Goal: Information Seeking & Learning: Find specific fact

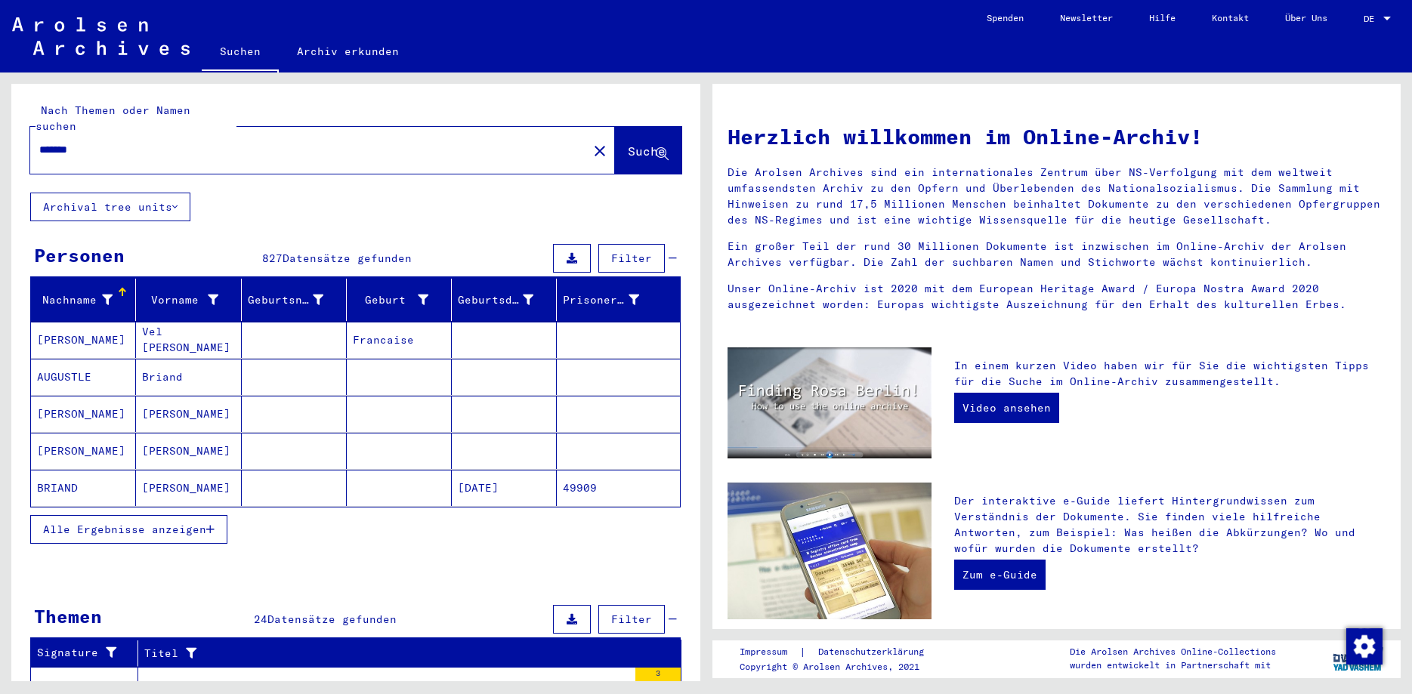
click at [98, 193] on button "Archival tree units" at bounding box center [110, 207] width 160 height 29
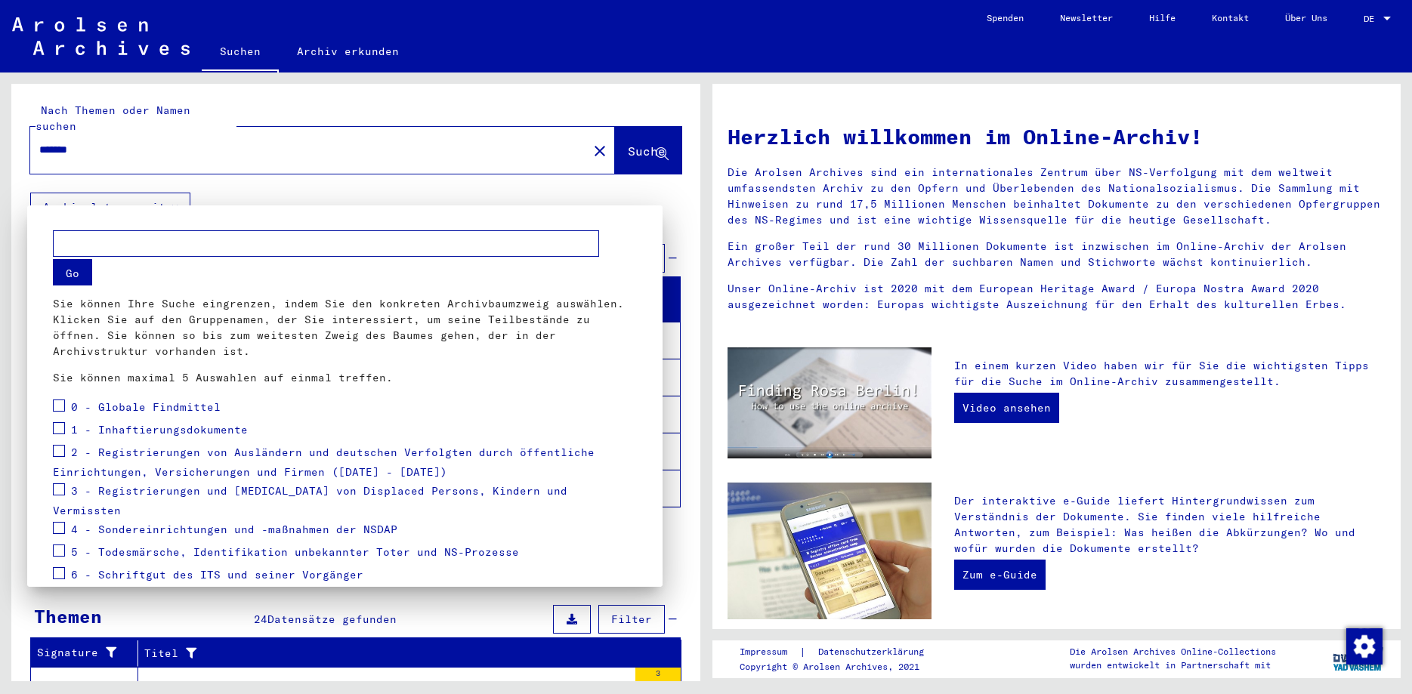
click at [98, 190] on div at bounding box center [706, 347] width 1412 height 694
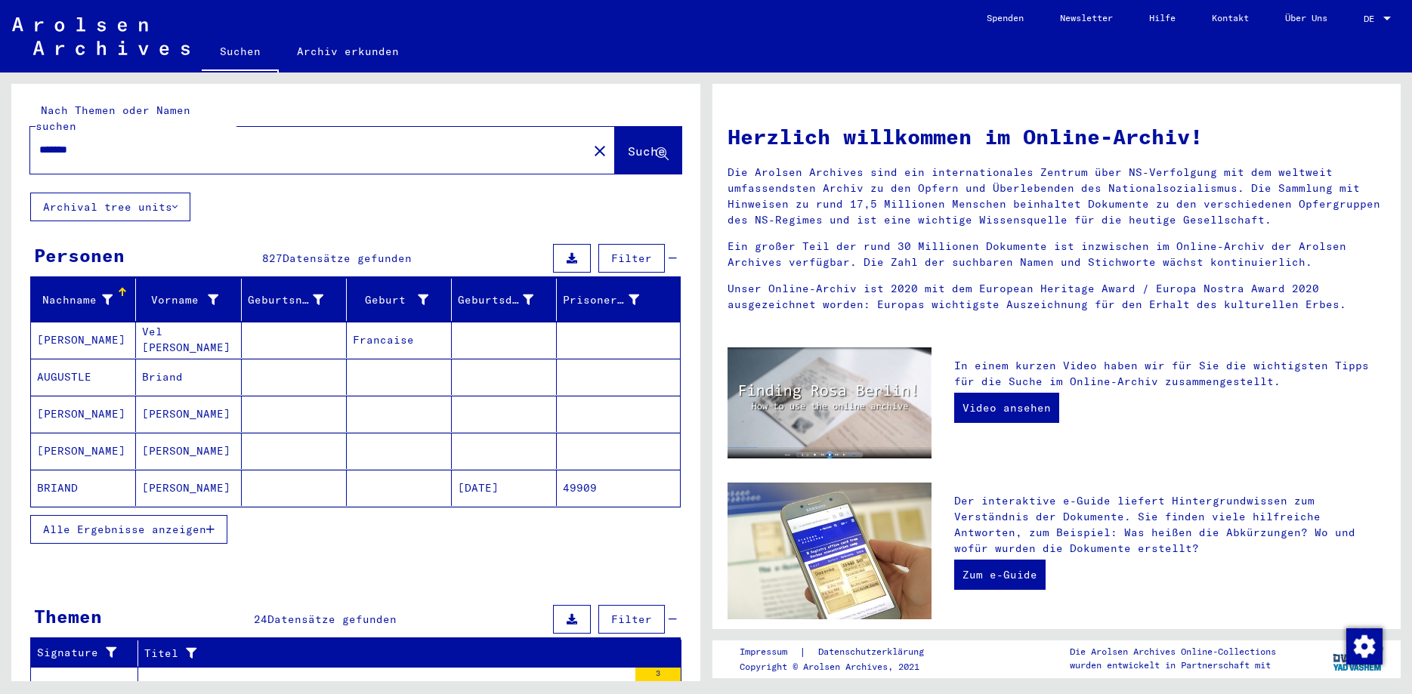
click at [118, 523] on span "Alle Ergebnisse anzeigen" at bounding box center [124, 530] width 163 height 14
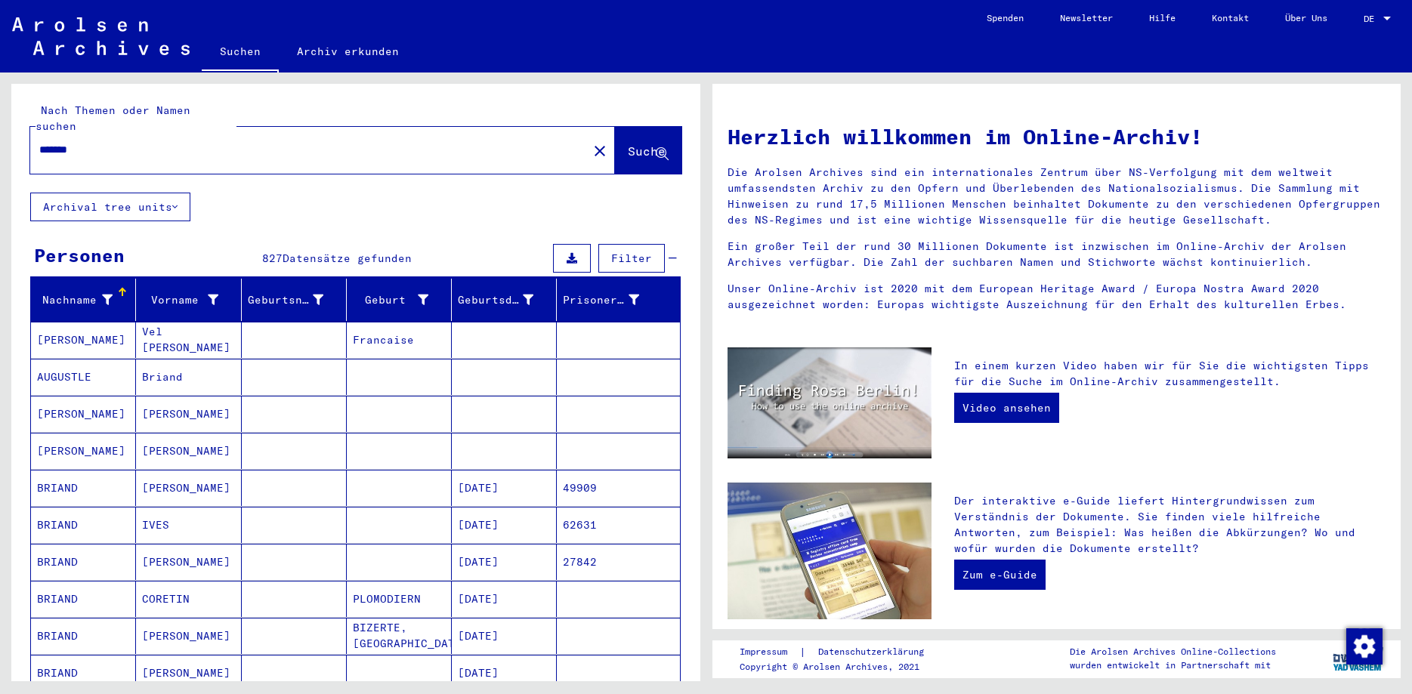
click at [121, 142] on input "******" at bounding box center [304, 150] width 530 height 16
click at [127, 142] on input "******" at bounding box center [304, 150] width 530 height 16
type input "**********"
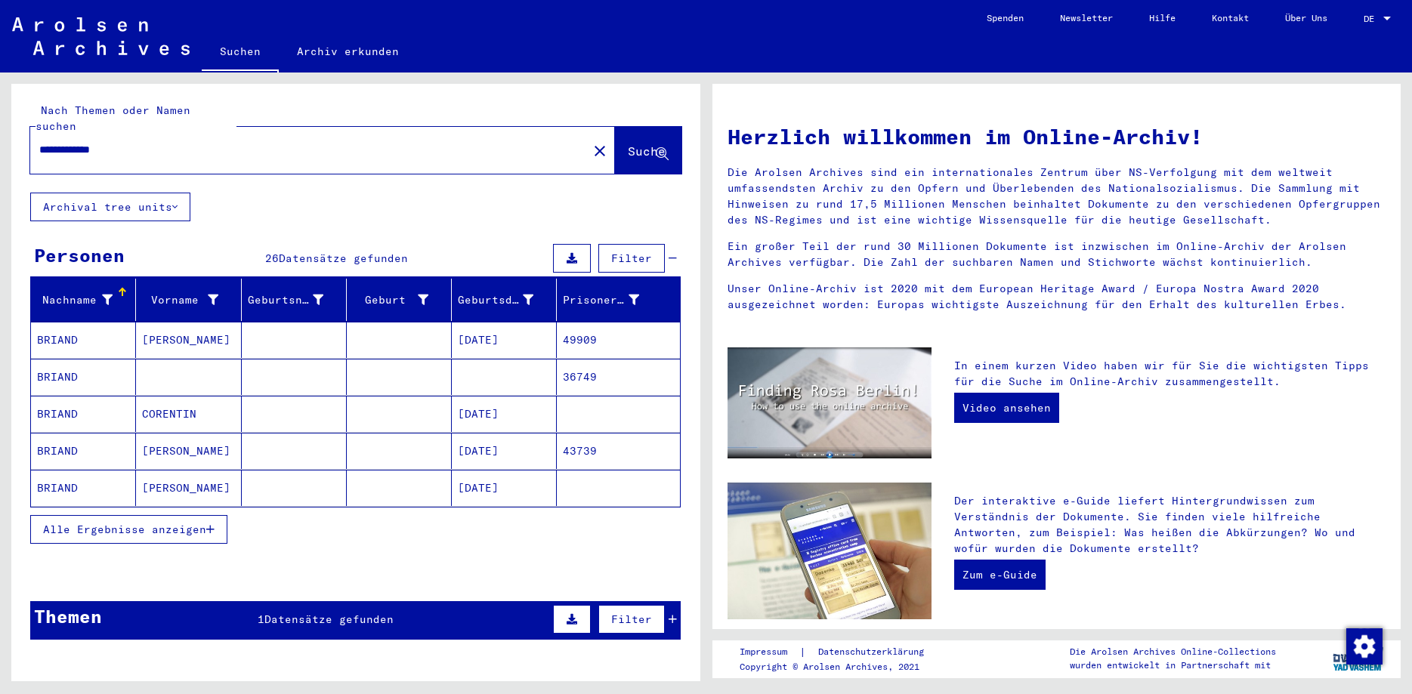
click at [492, 322] on mat-cell "[DATE]" at bounding box center [504, 340] width 105 height 36
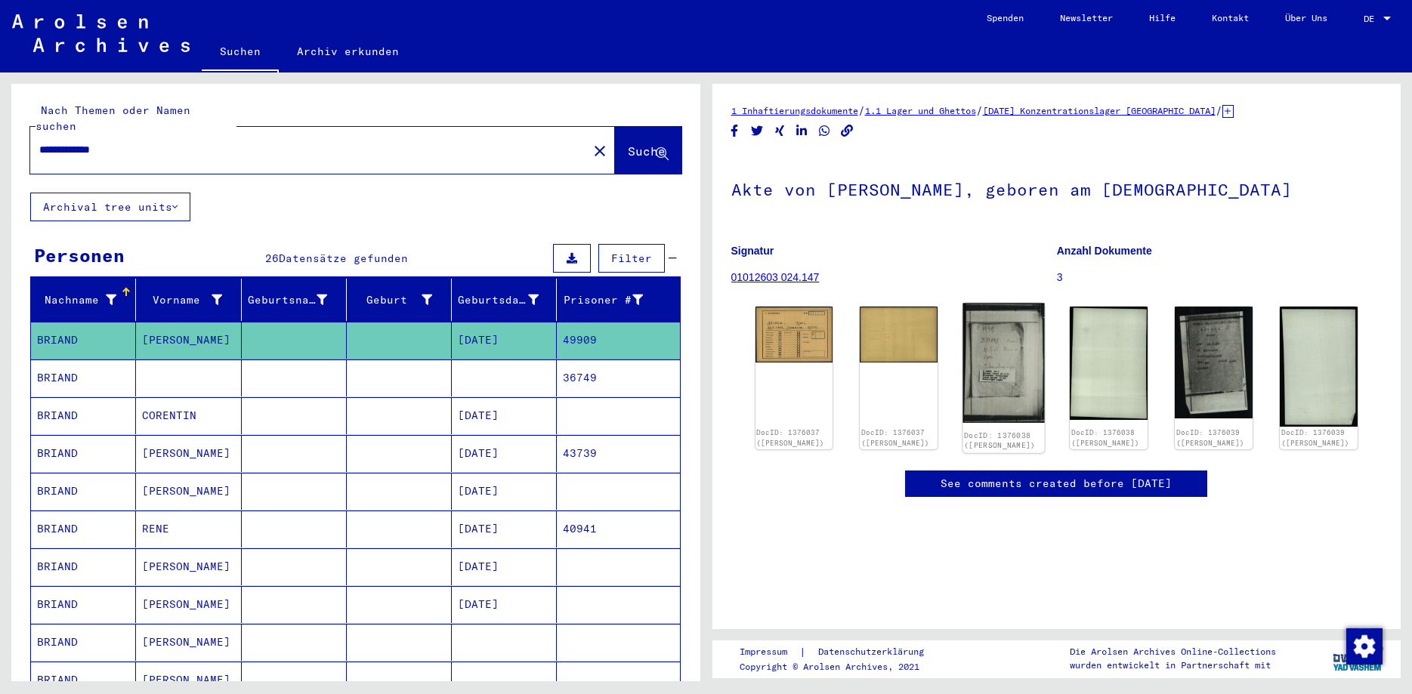
click at [986, 351] on img at bounding box center [1004, 364] width 82 height 120
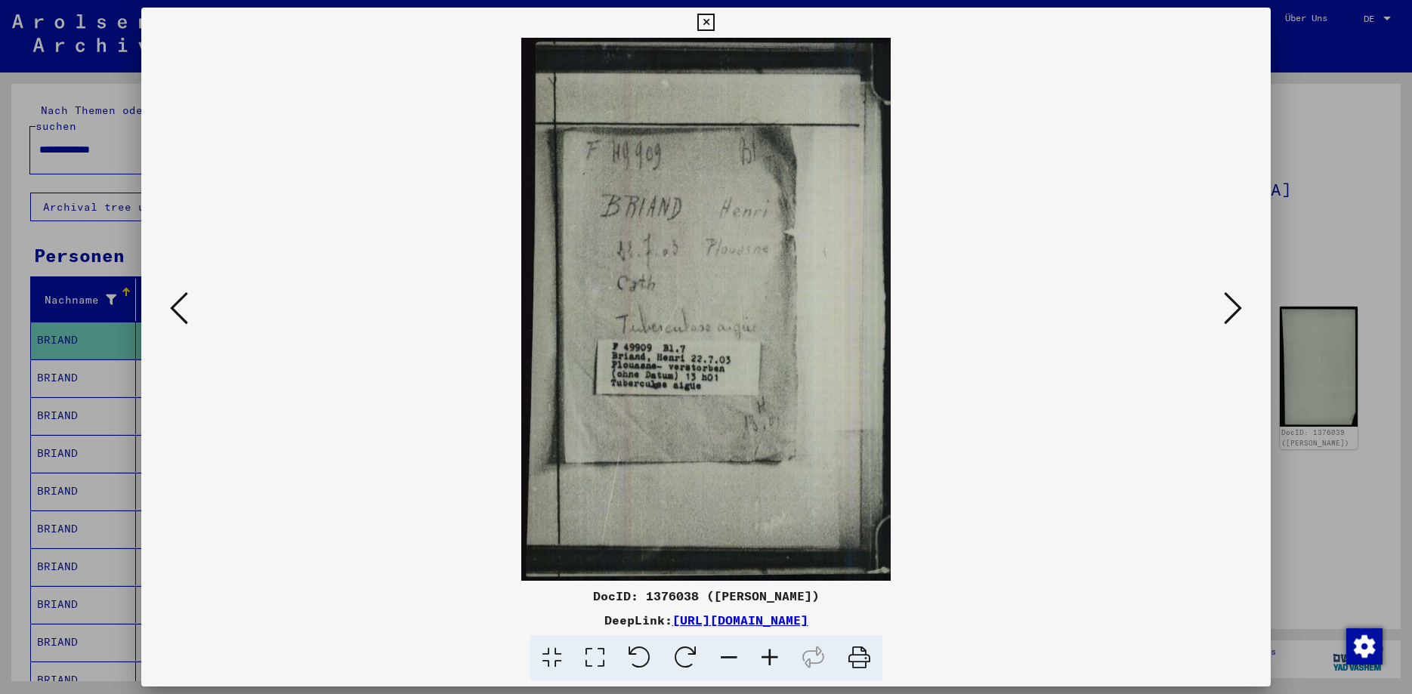
click at [727, 348] on img at bounding box center [706, 309] width 1026 height 543
click at [665, 395] on img at bounding box center [706, 309] width 1026 height 543
click at [1233, 311] on icon at bounding box center [1233, 308] width 18 height 36
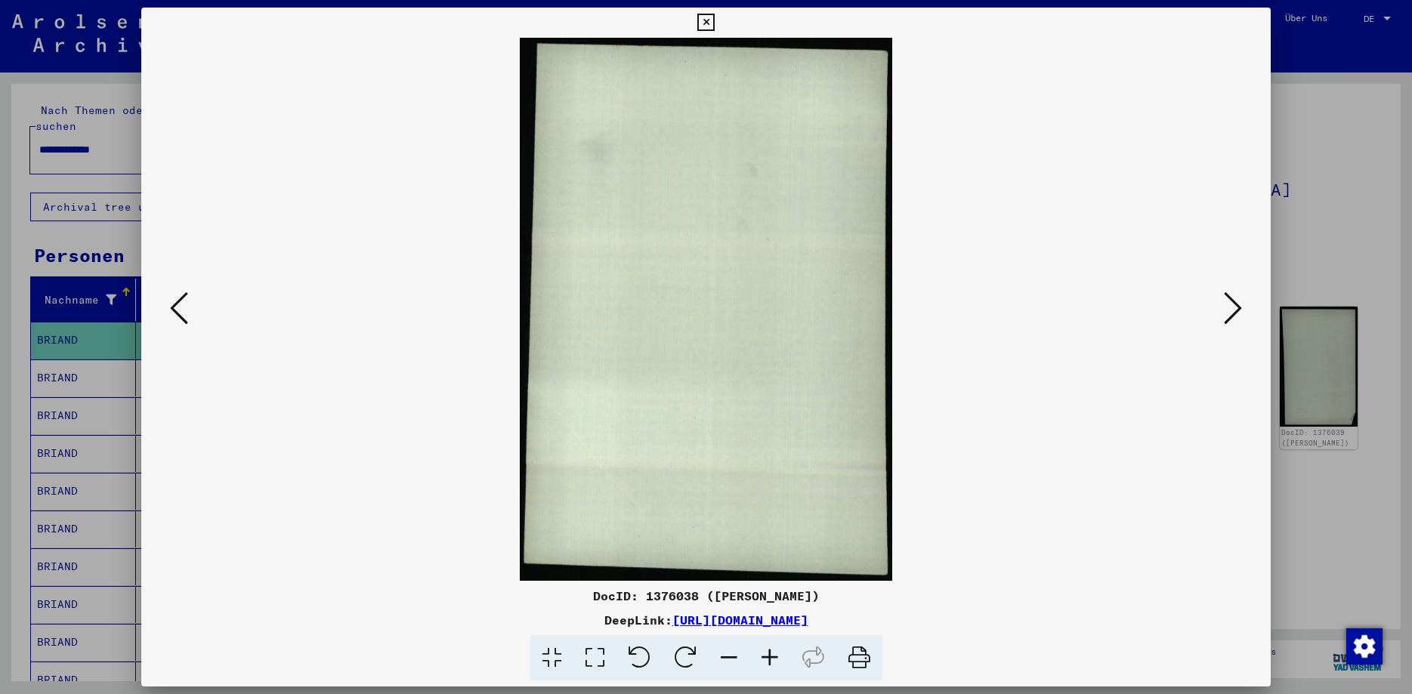
click at [1232, 311] on icon at bounding box center [1233, 308] width 18 height 36
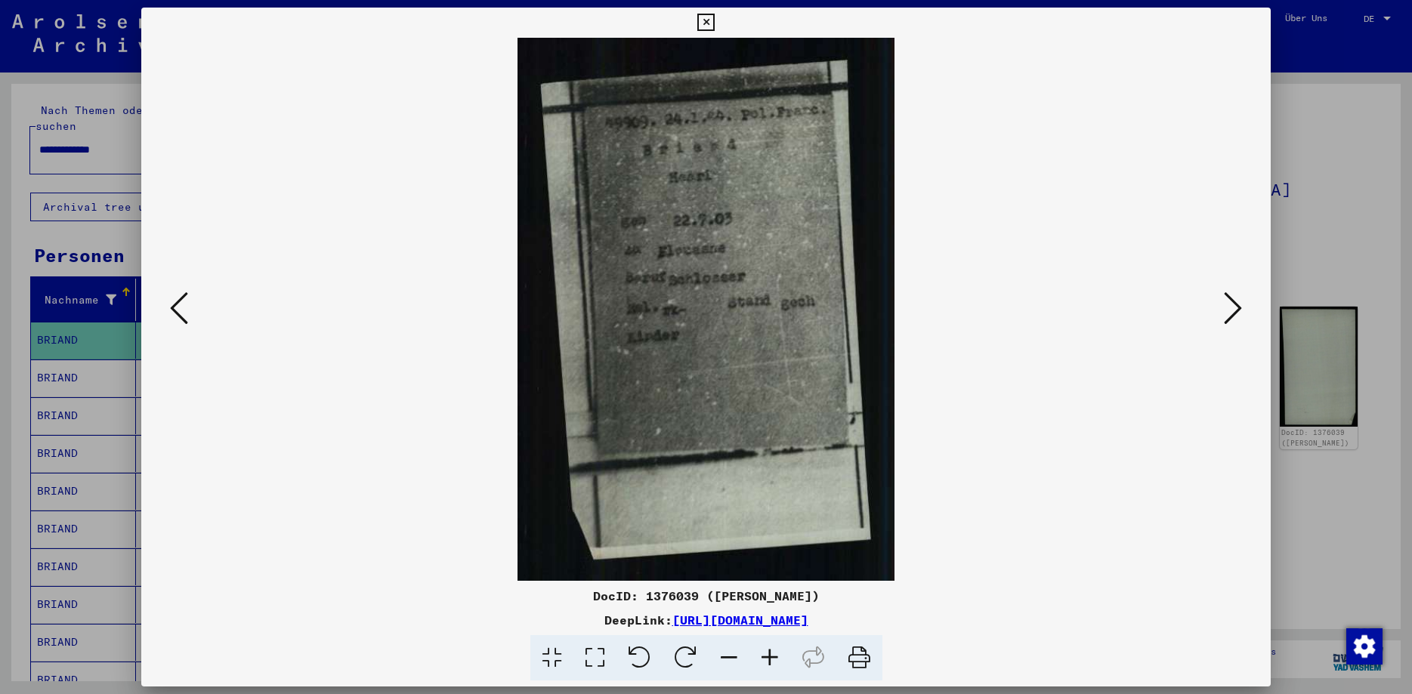
click at [1230, 313] on icon at bounding box center [1233, 308] width 18 height 36
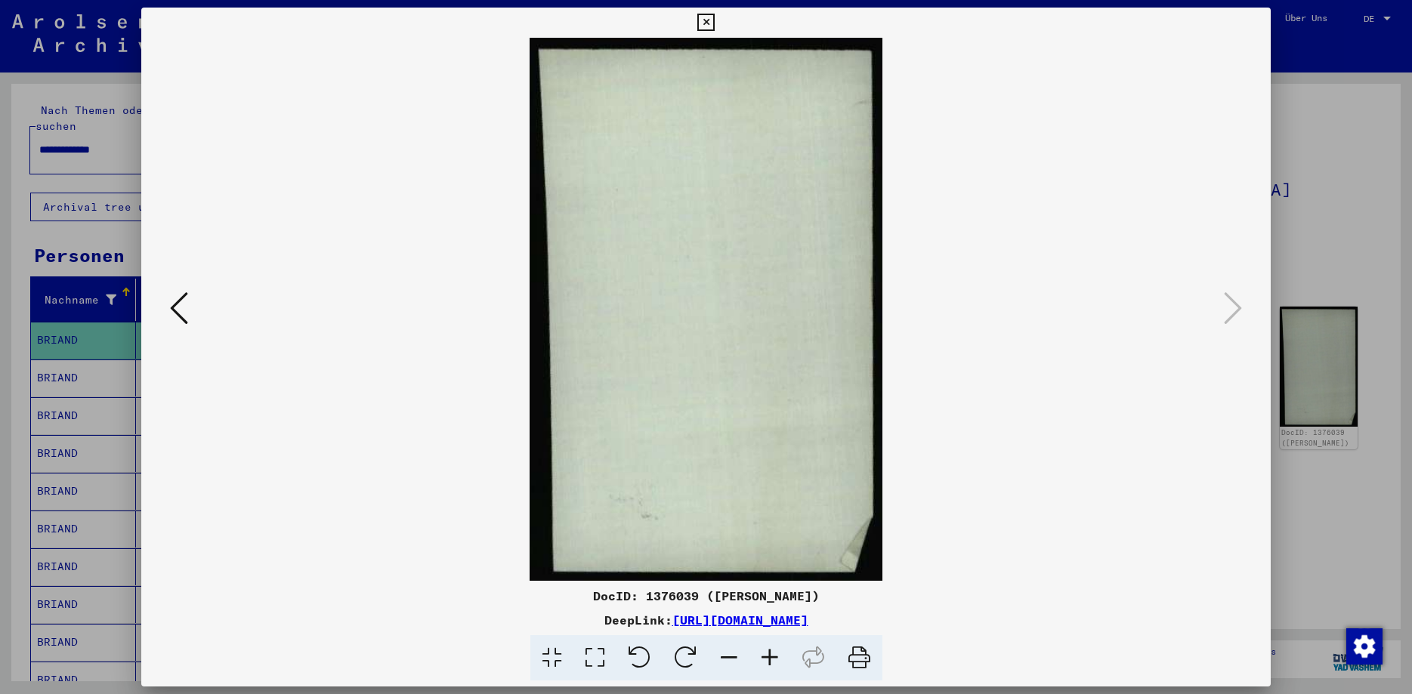
click at [175, 311] on icon at bounding box center [179, 308] width 18 height 36
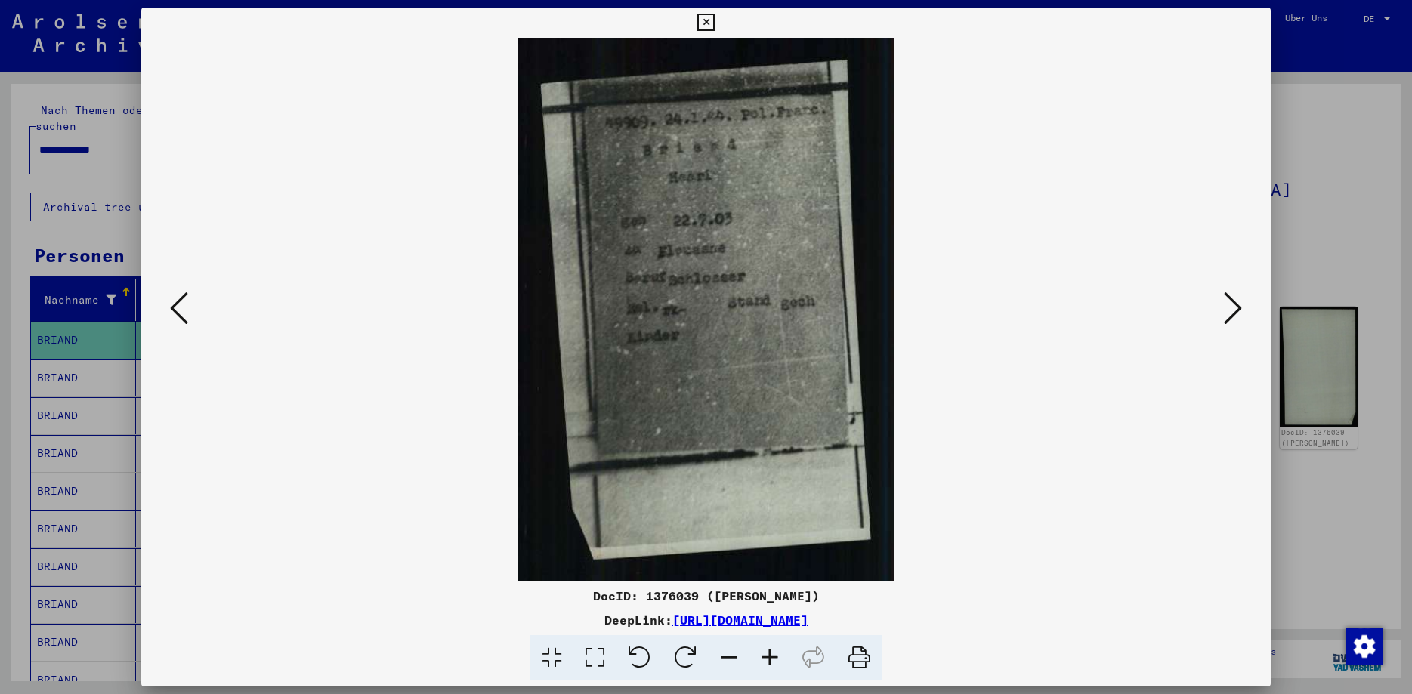
click at [1224, 303] on button at bounding box center [1232, 309] width 27 height 43
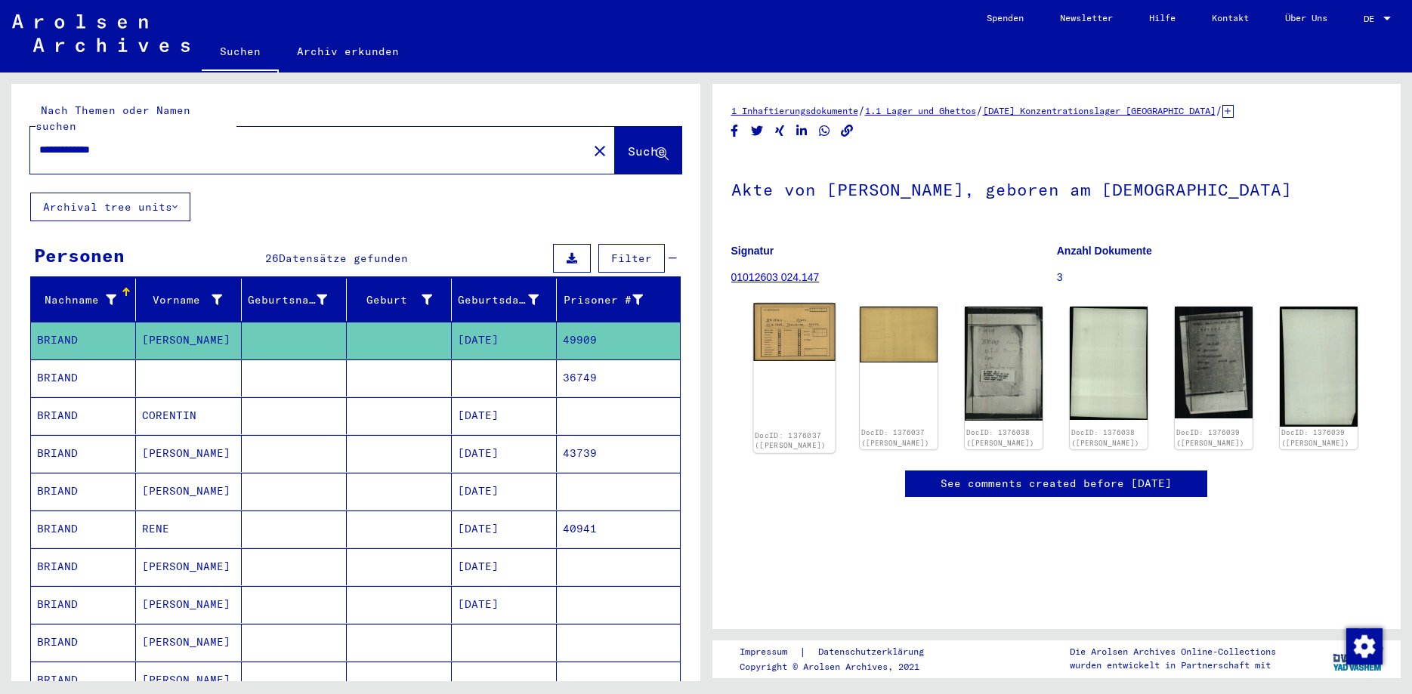
click at [797, 345] on img at bounding box center [794, 333] width 82 height 58
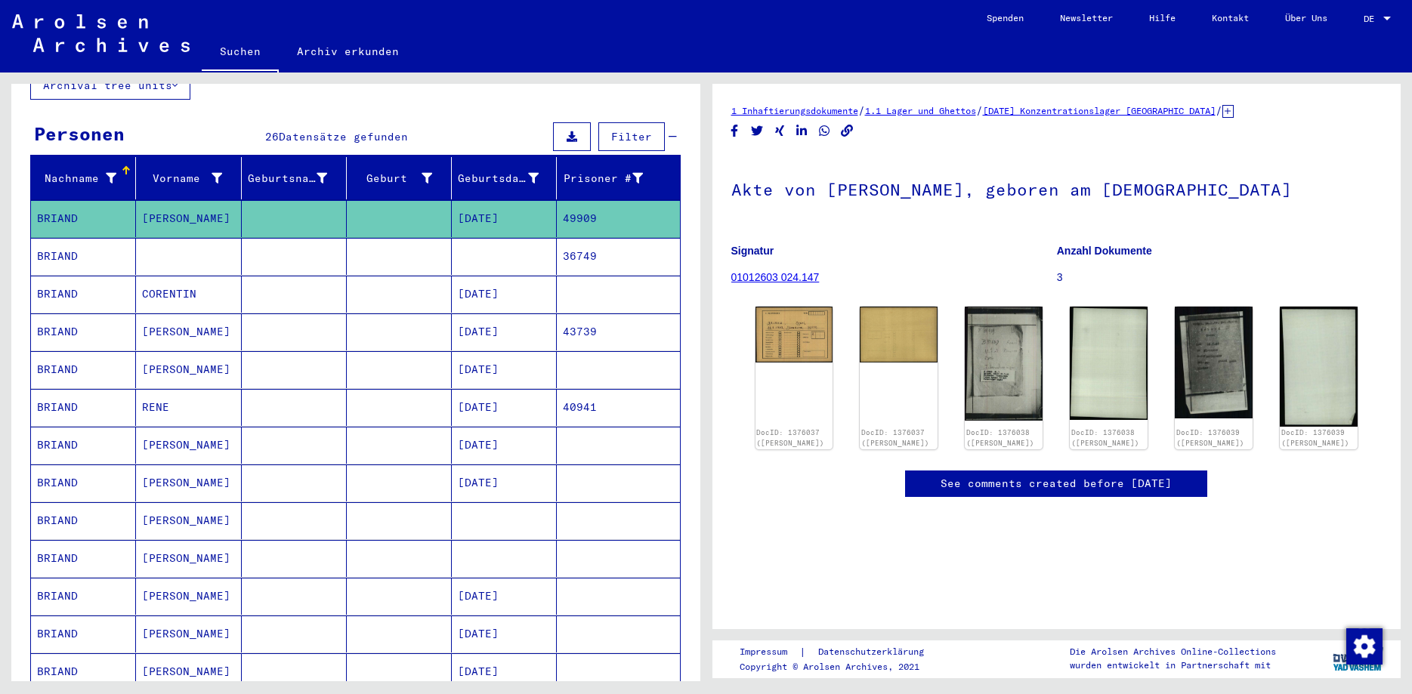
scroll to position [163, 0]
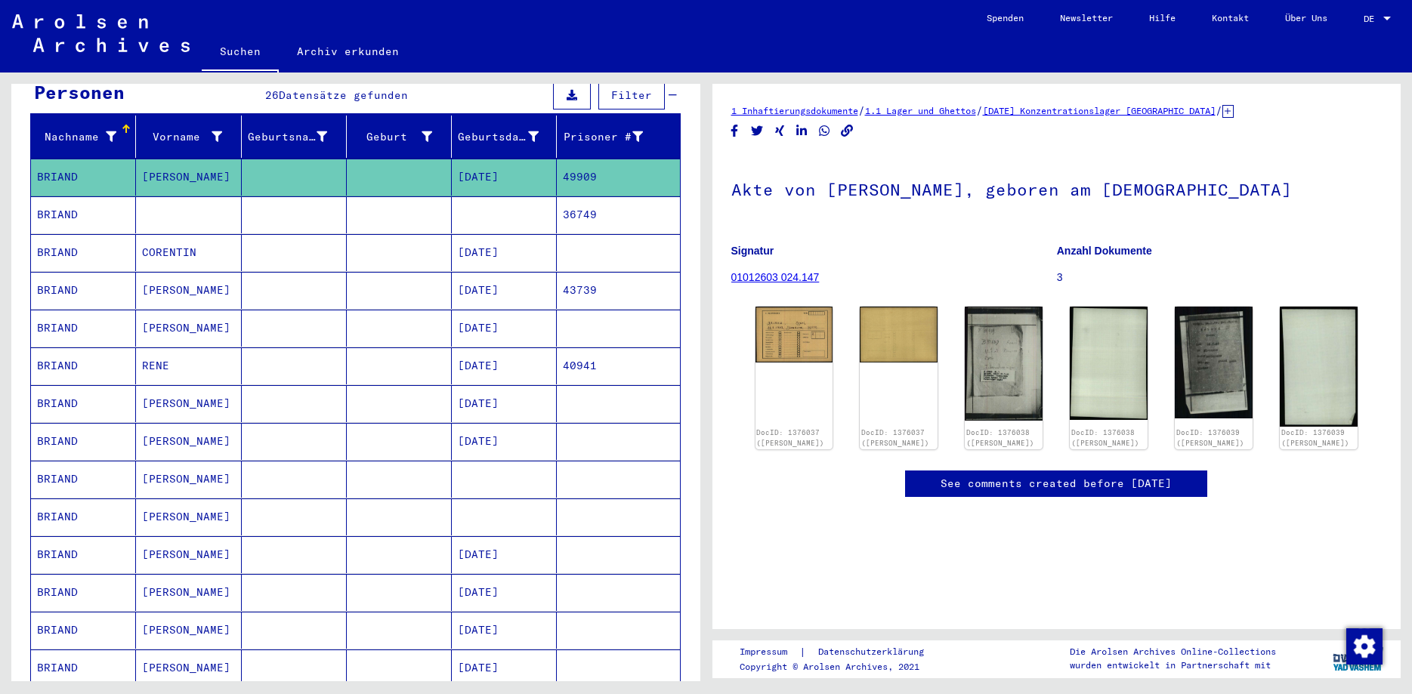
click at [169, 462] on mat-cell "[PERSON_NAME]" at bounding box center [188, 479] width 105 height 37
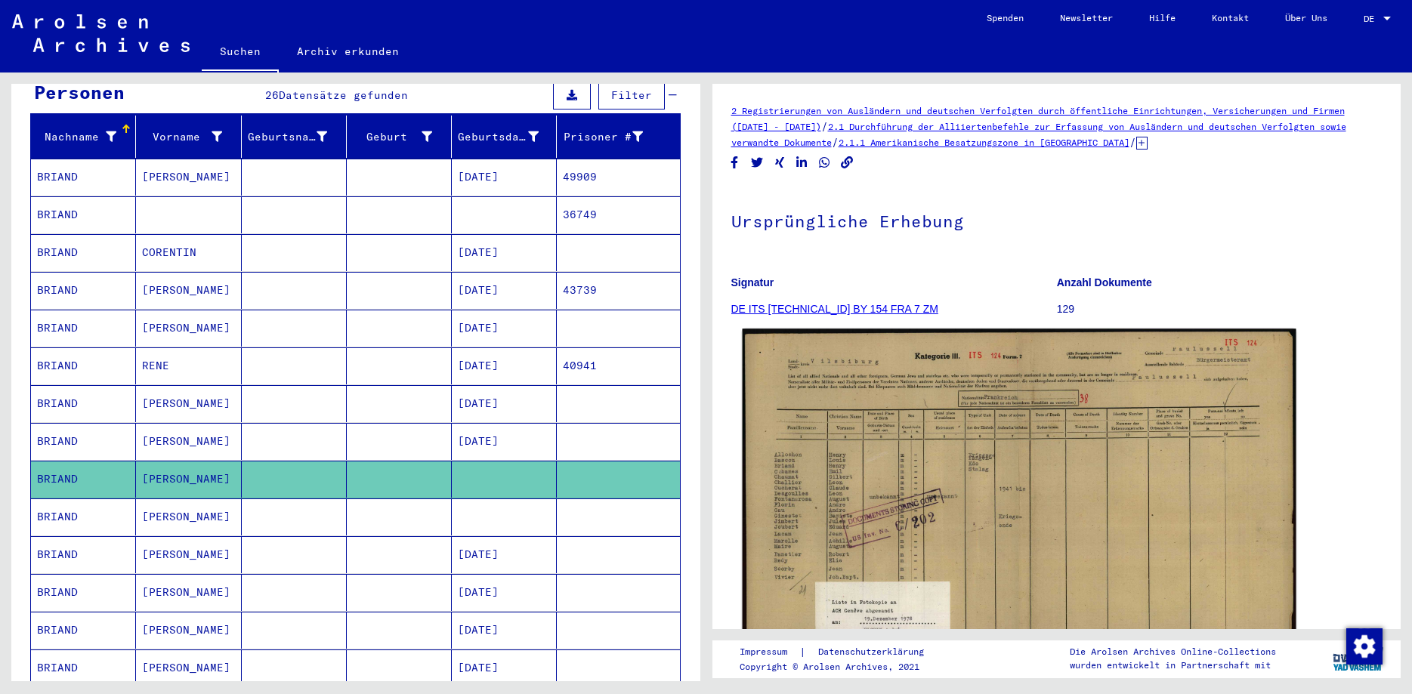
click at [903, 486] on img at bounding box center [1018, 525] width 553 height 393
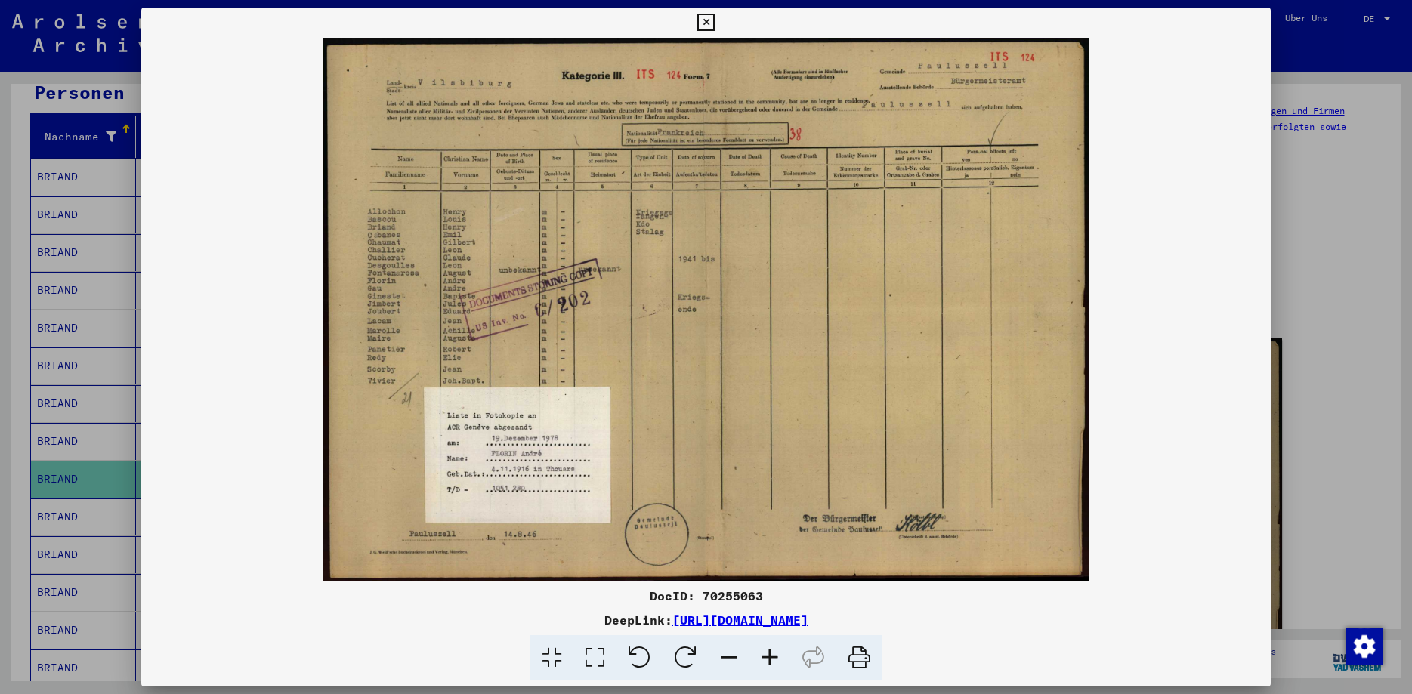
click at [495, 250] on img at bounding box center [705, 309] width 1129 height 543
click at [413, 224] on img at bounding box center [705, 309] width 1129 height 543
click at [764, 659] on icon at bounding box center [769, 658] width 41 height 46
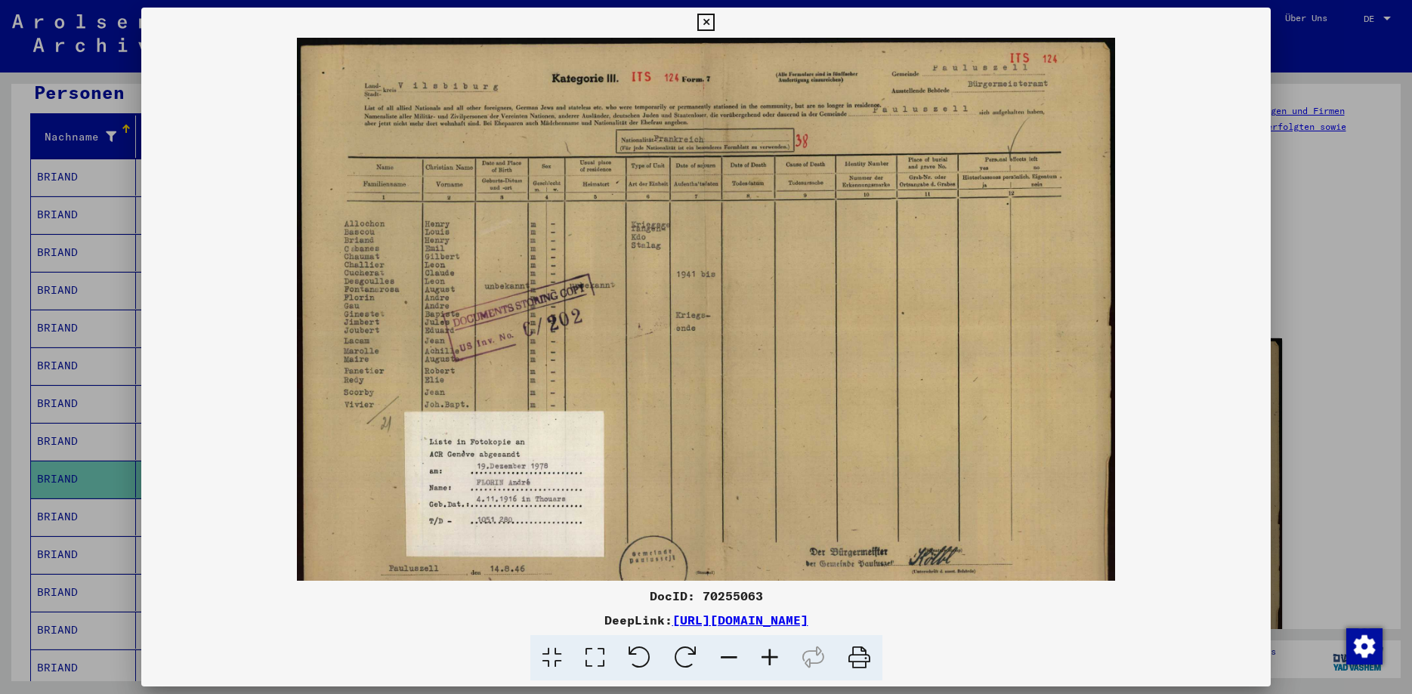
click at [764, 659] on icon at bounding box center [769, 658] width 41 height 46
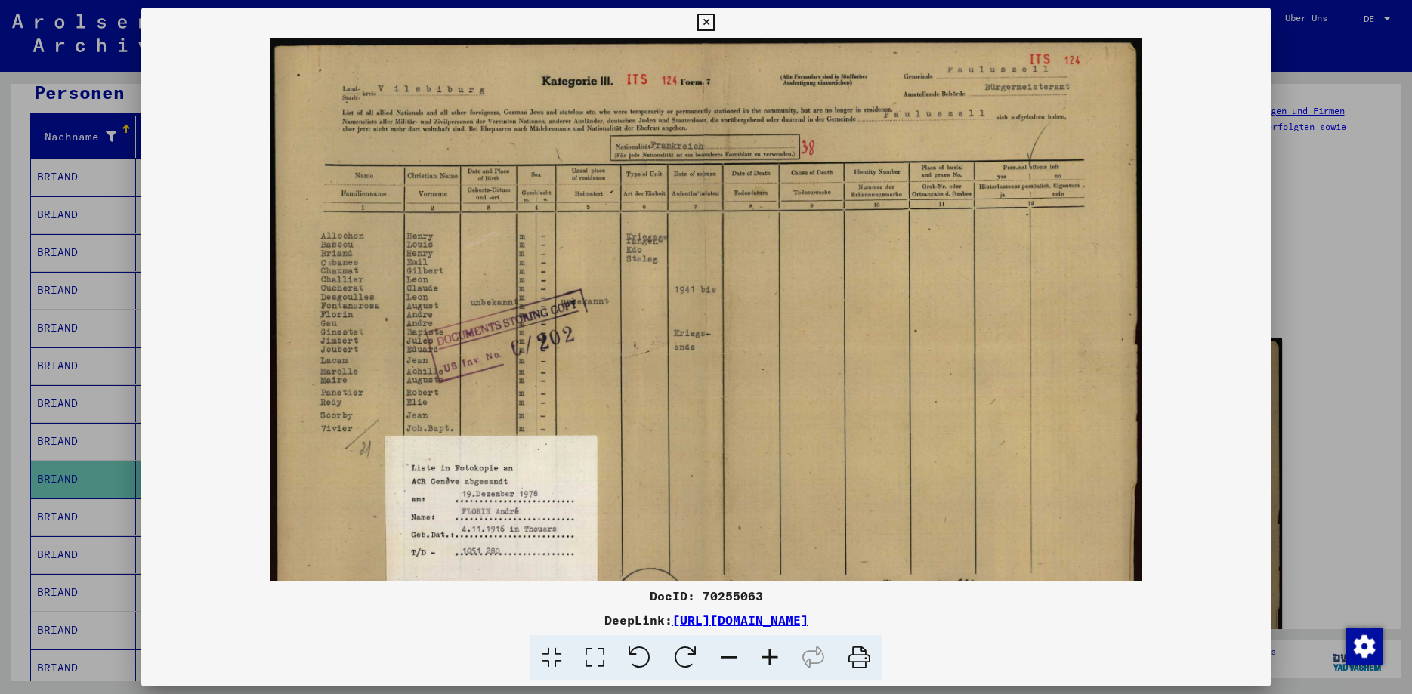
click at [764, 659] on icon at bounding box center [769, 658] width 41 height 46
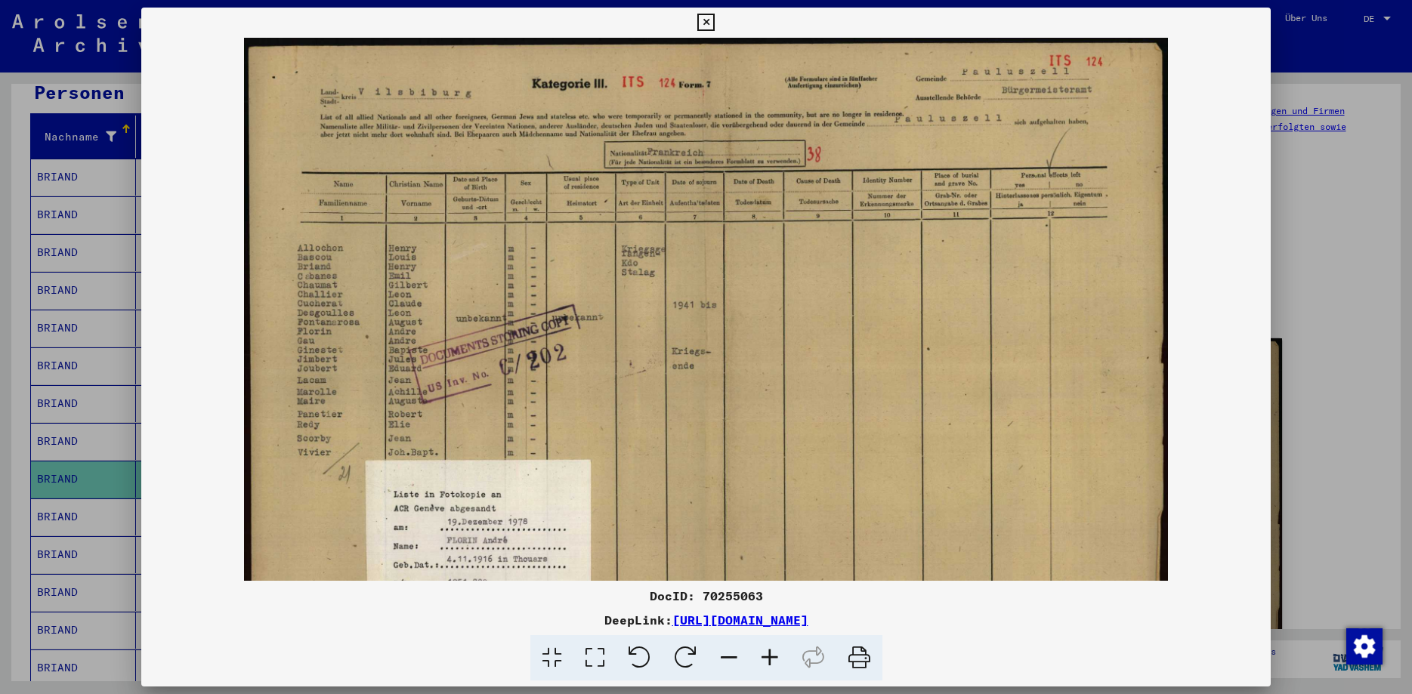
click at [764, 659] on icon at bounding box center [769, 658] width 41 height 46
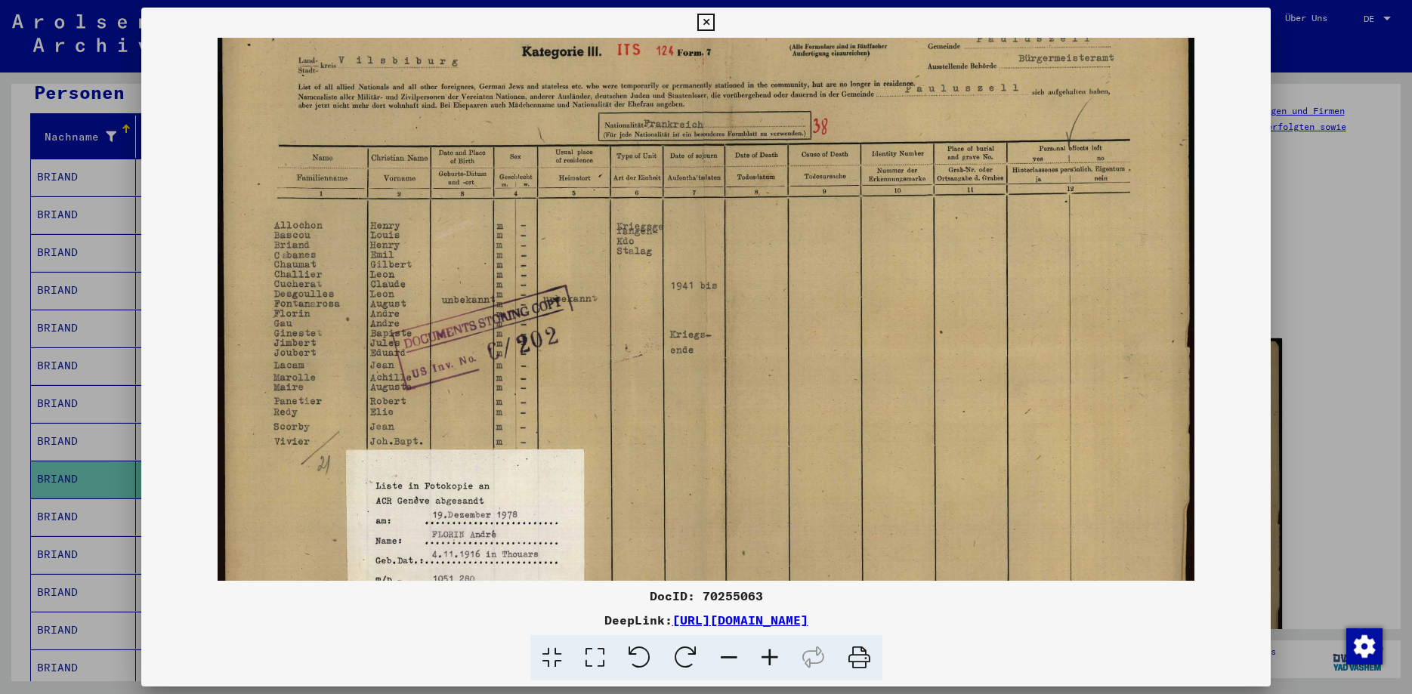
scroll to position [55, 0]
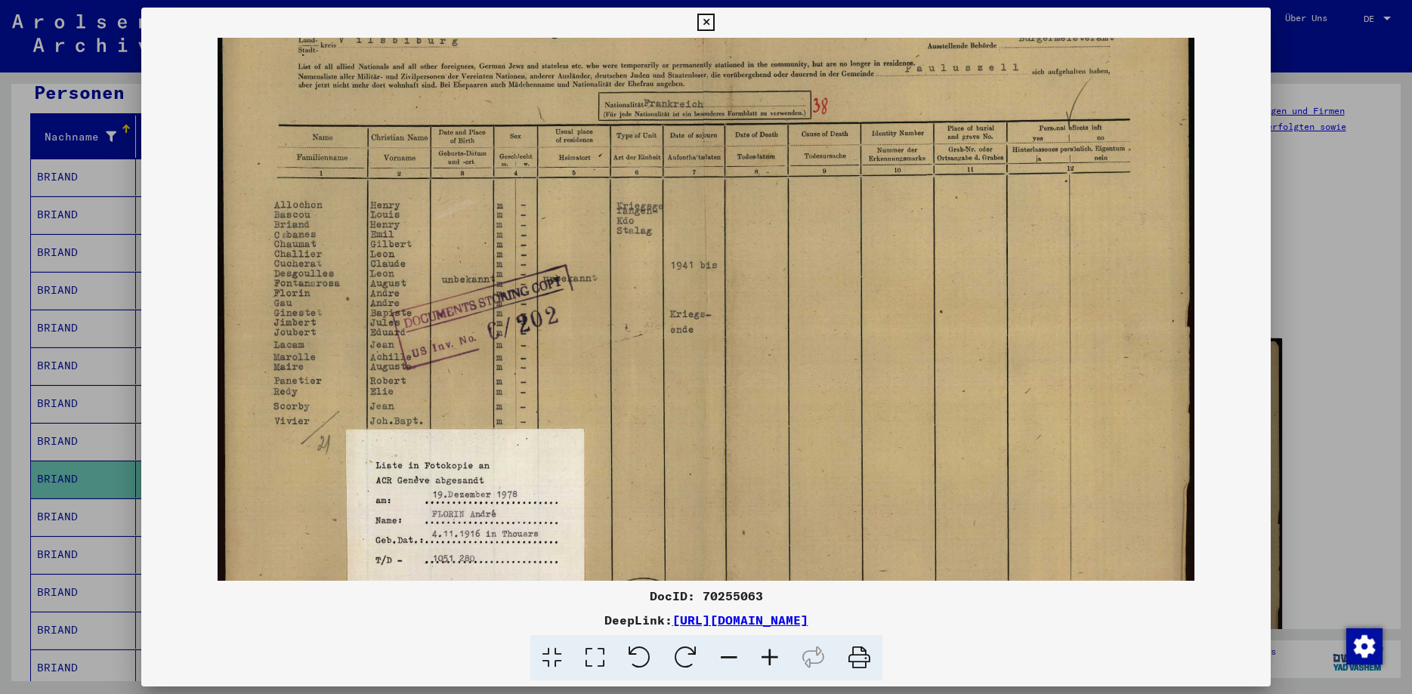
drag, startPoint x: 549, startPoint y: 423, endPoint x: 635, endPoint y: 368, distance: 102.2
click at [635, 368] on img at bounding box center [706, 330] width 977 height 694
click at [622, 221] on img at bounding box center [706, 330] width 977 height 694
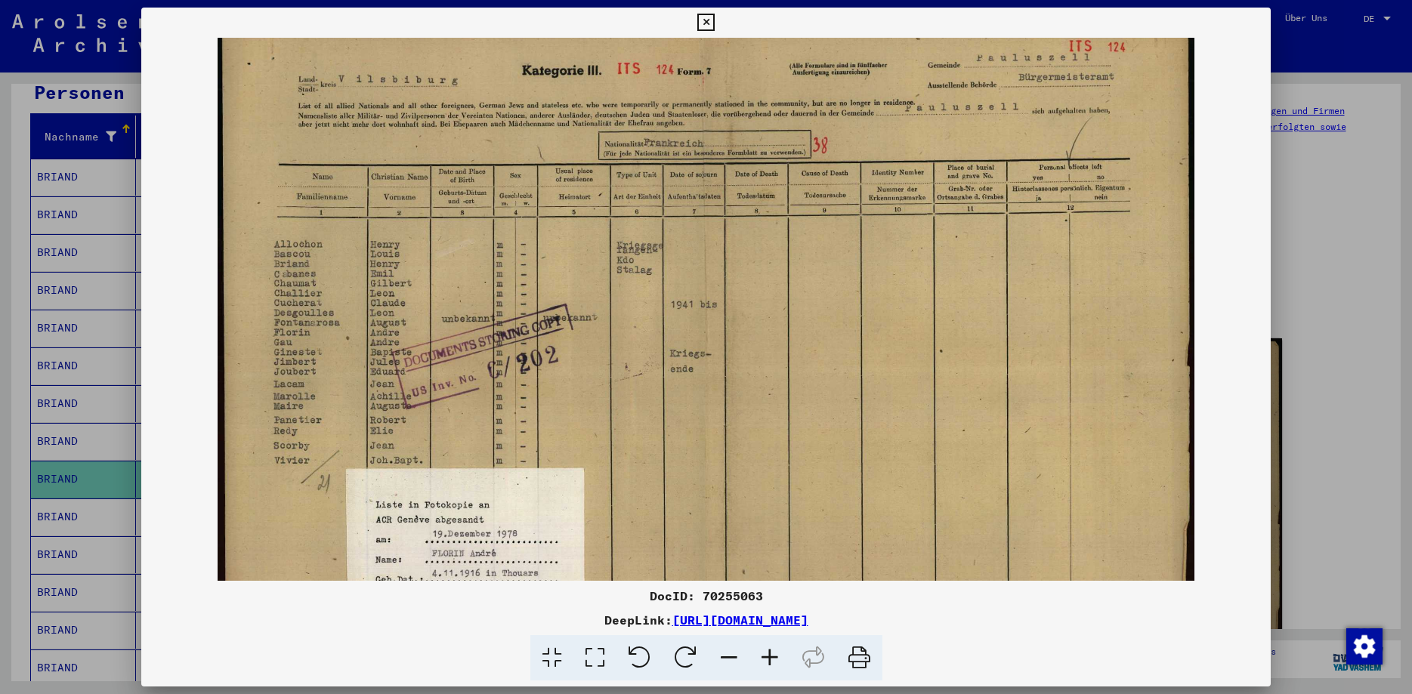
scroll to position [8, 0]
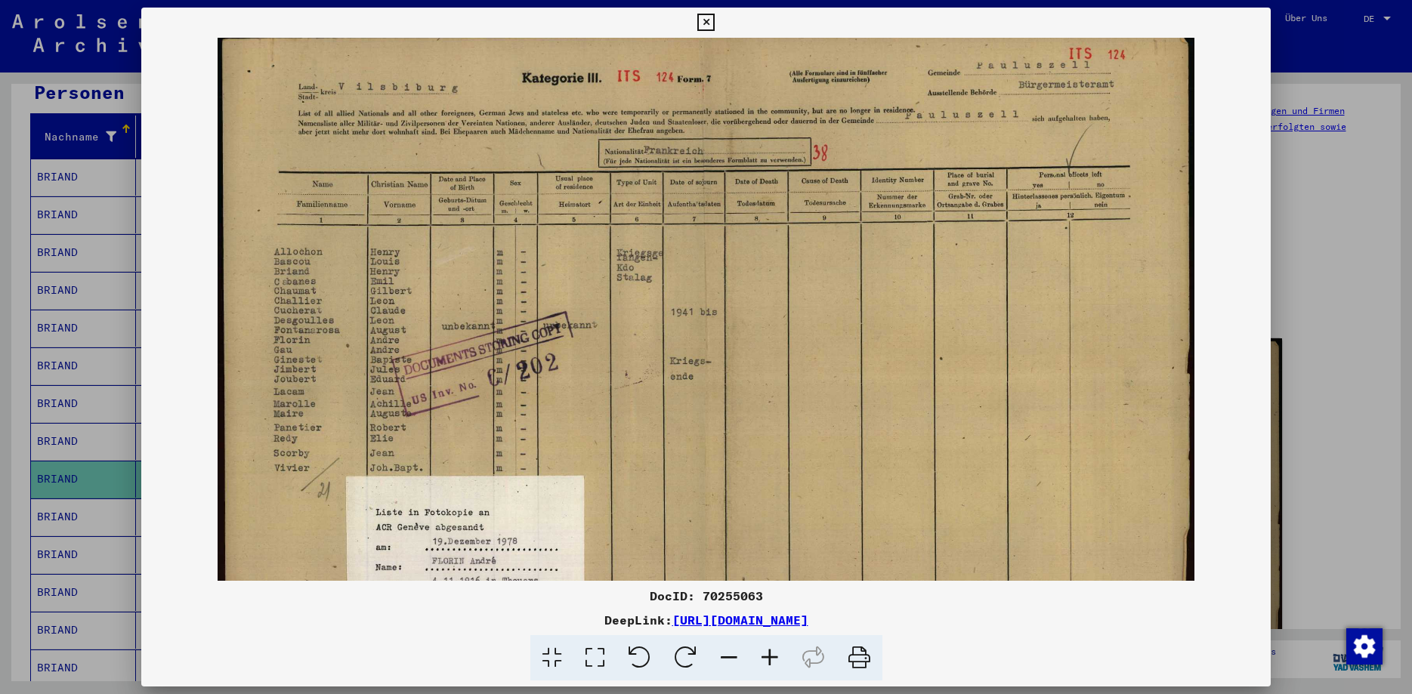
drag, startPoint x: 510, startPoint y: 138, endPoint x: 518, endPoint y: 185, distance: 47.6
click at [518, 185] on img at bounding box center [706, 376] width 977 height 694
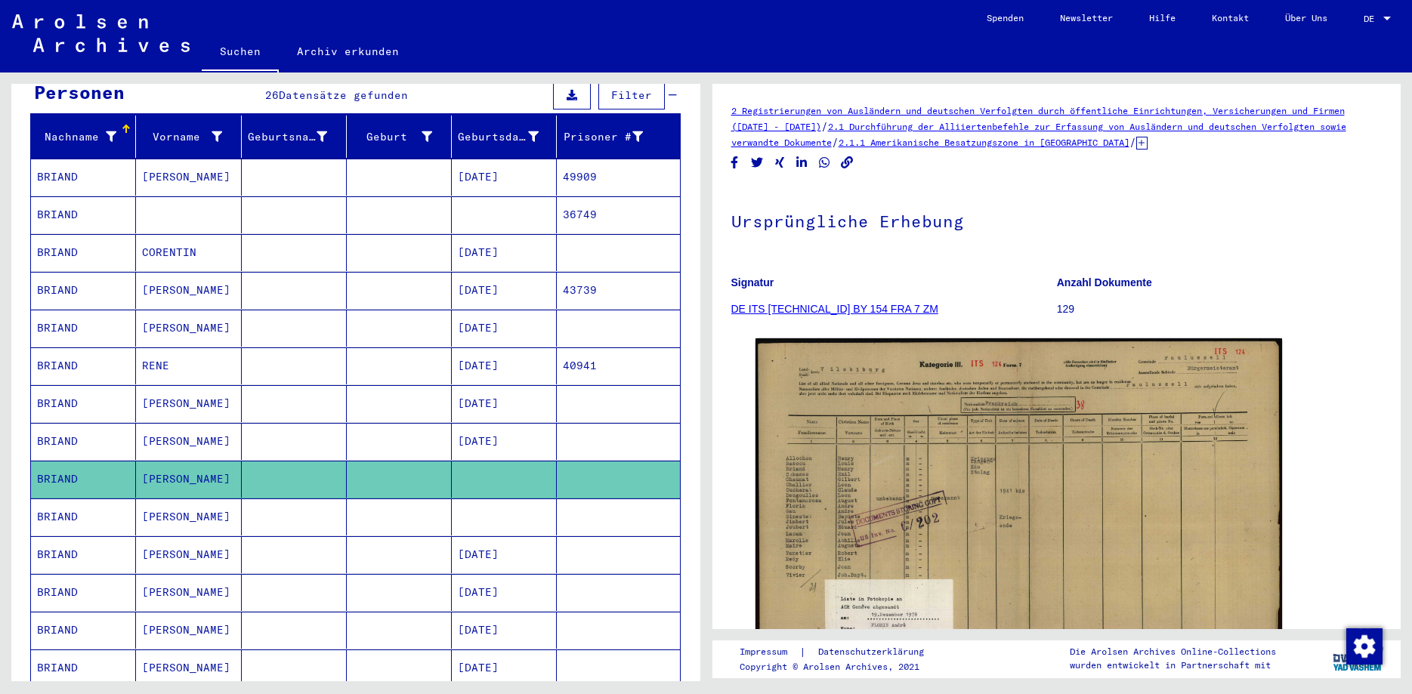
click at [171, 498] on mat-cell "[PERSON_NAME]" at bounding box center [188, 516] width 105 height 37
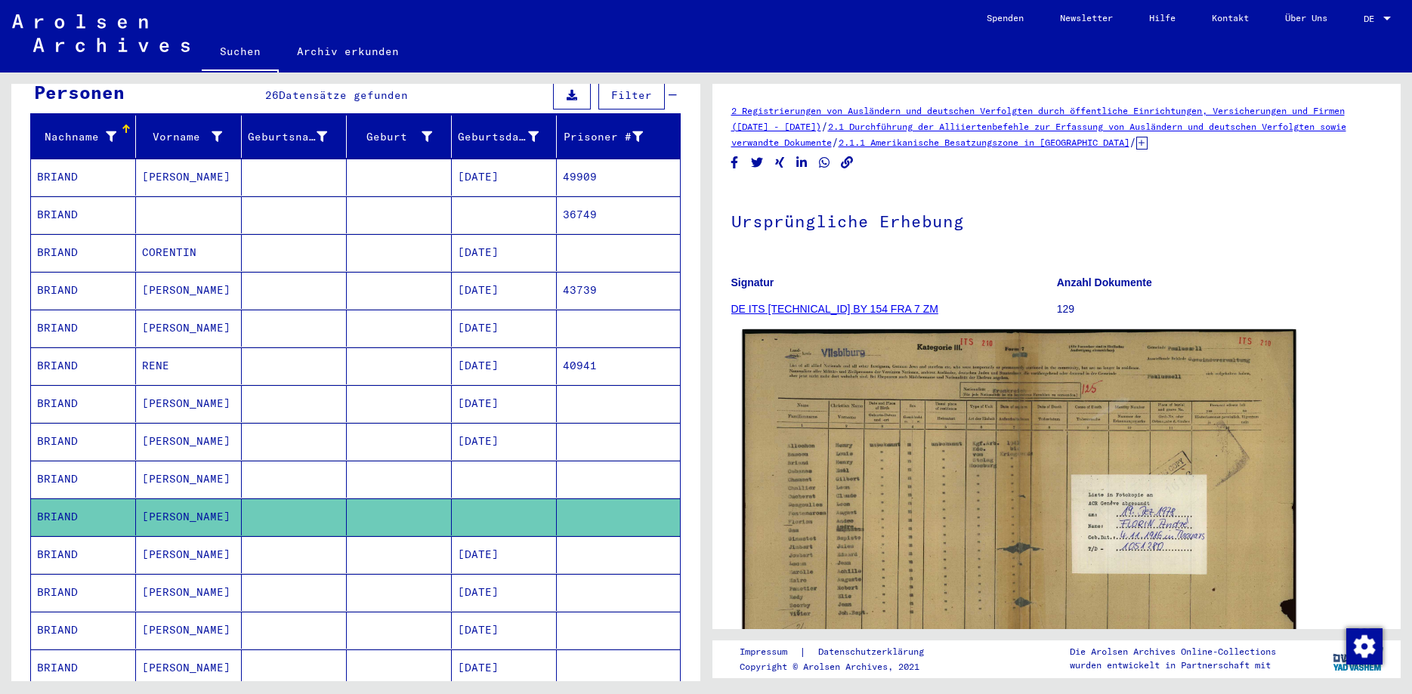
click at [980, 495] on img at bounding box center [1018, 512] width 553 height 366
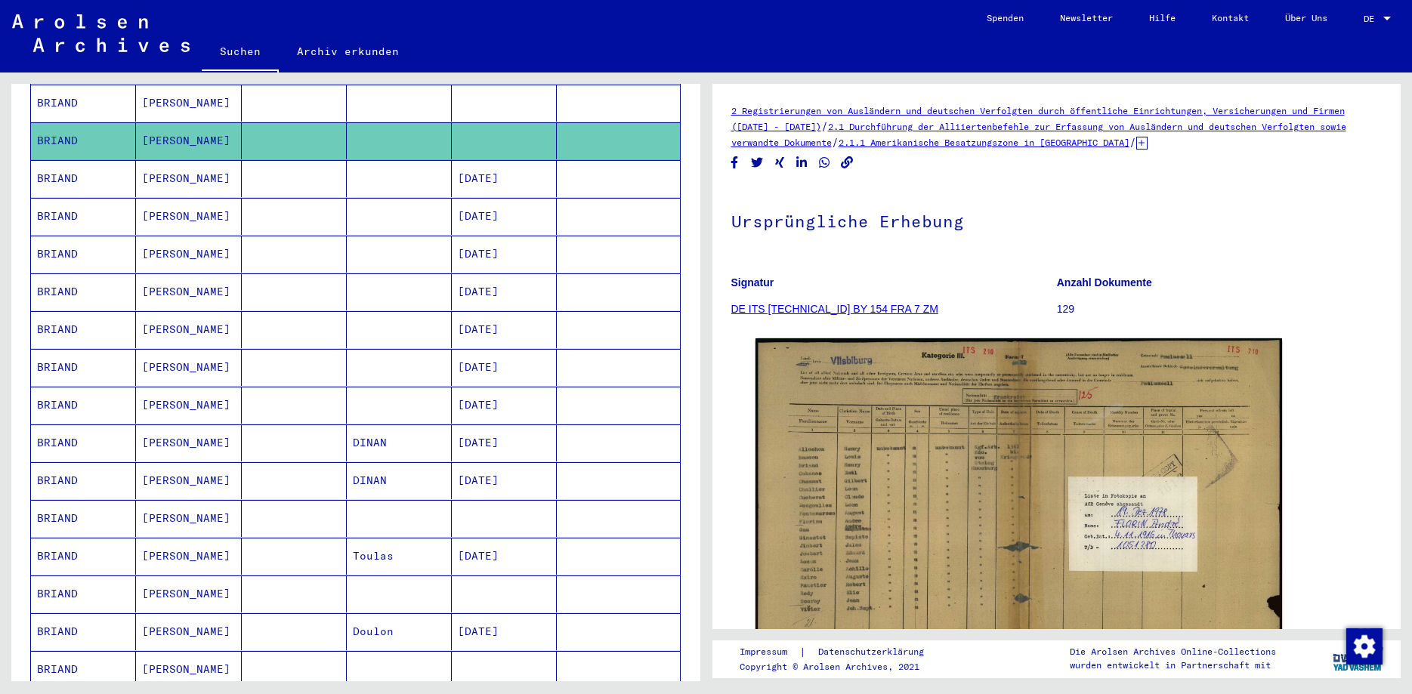
scroll to position [653, 0]
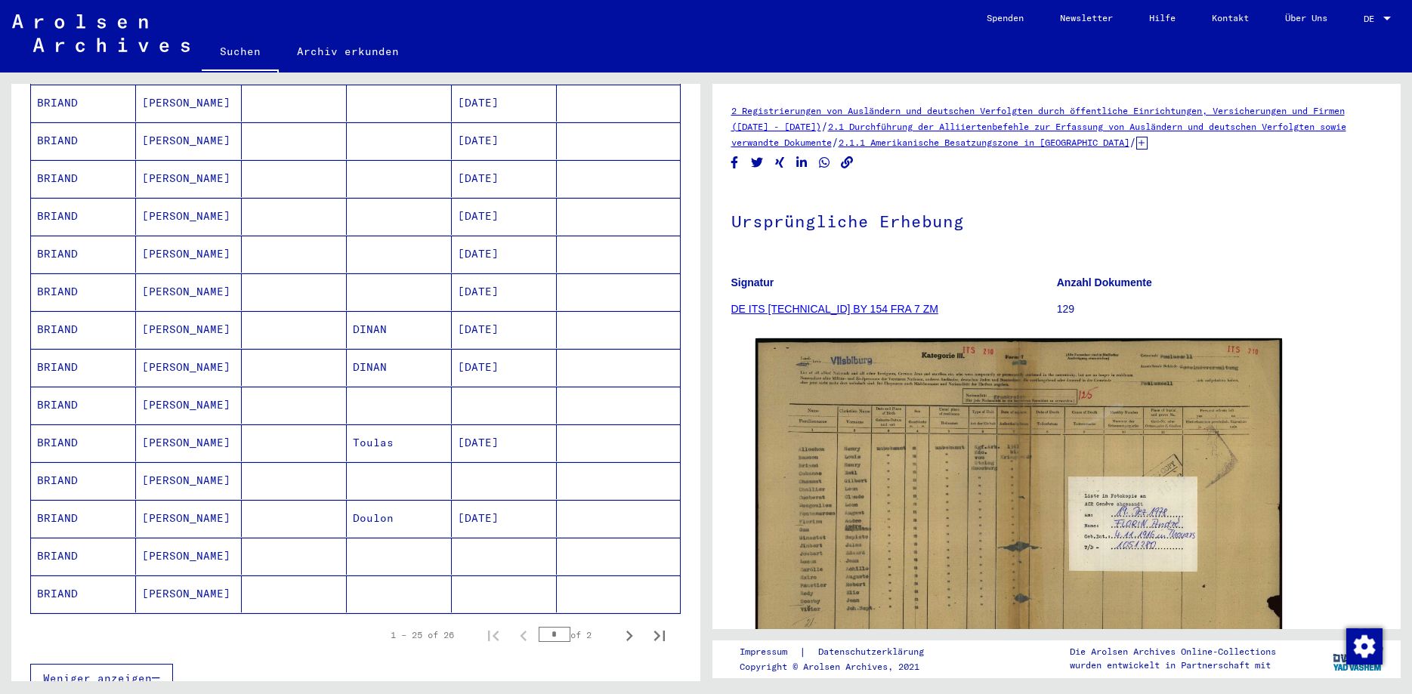
click at [84, 542] on mat-cell "BRIAND" at bounding box center [83, 556] width 105 height 37
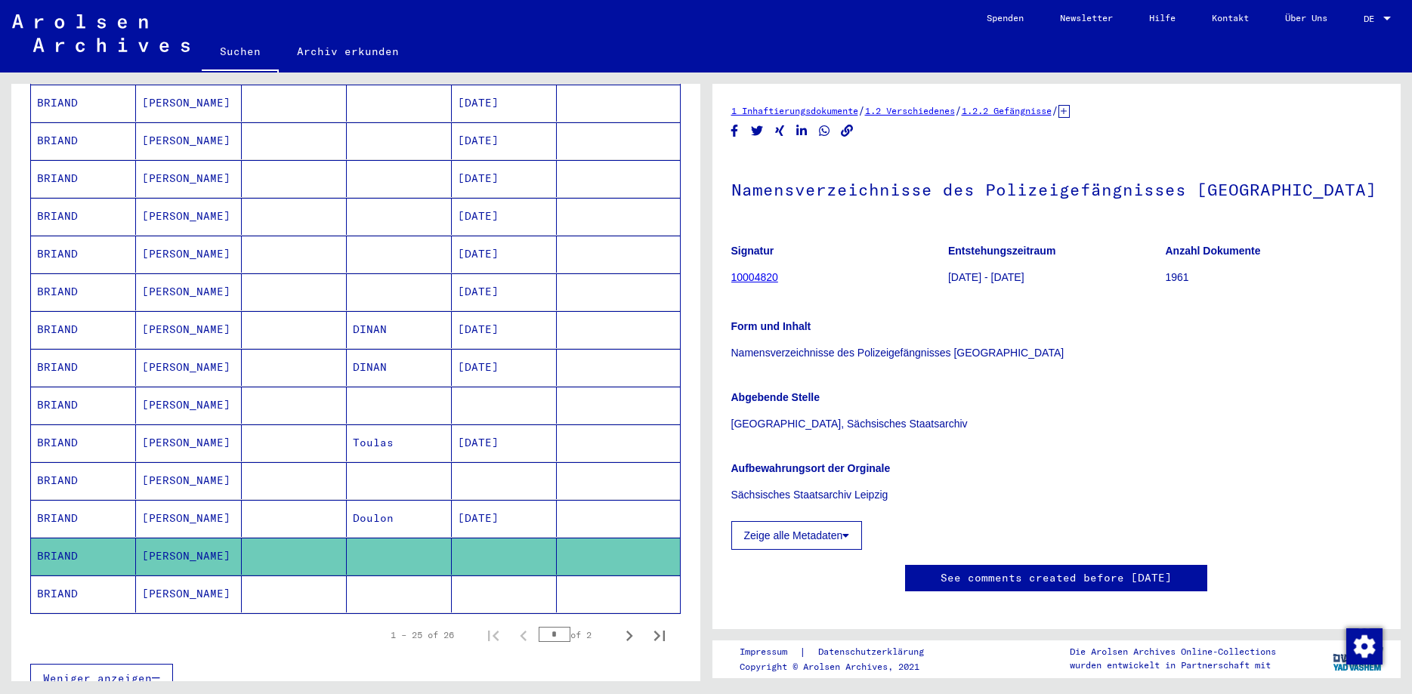
click at [128, 584] on mat-cell "BRIAND" at bounding box center [83, 594] width 105 height 37
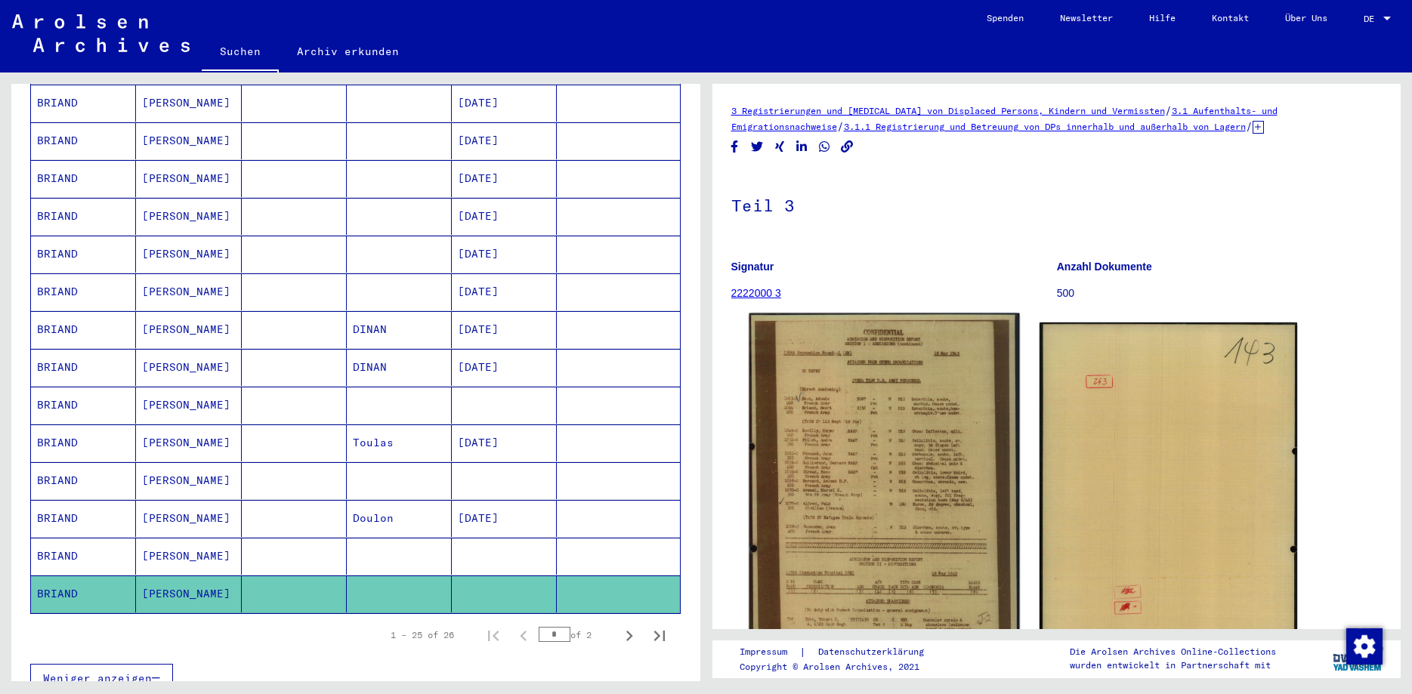
click at [921, 435] on img at bounding box center [883, 502] width 270 height 379
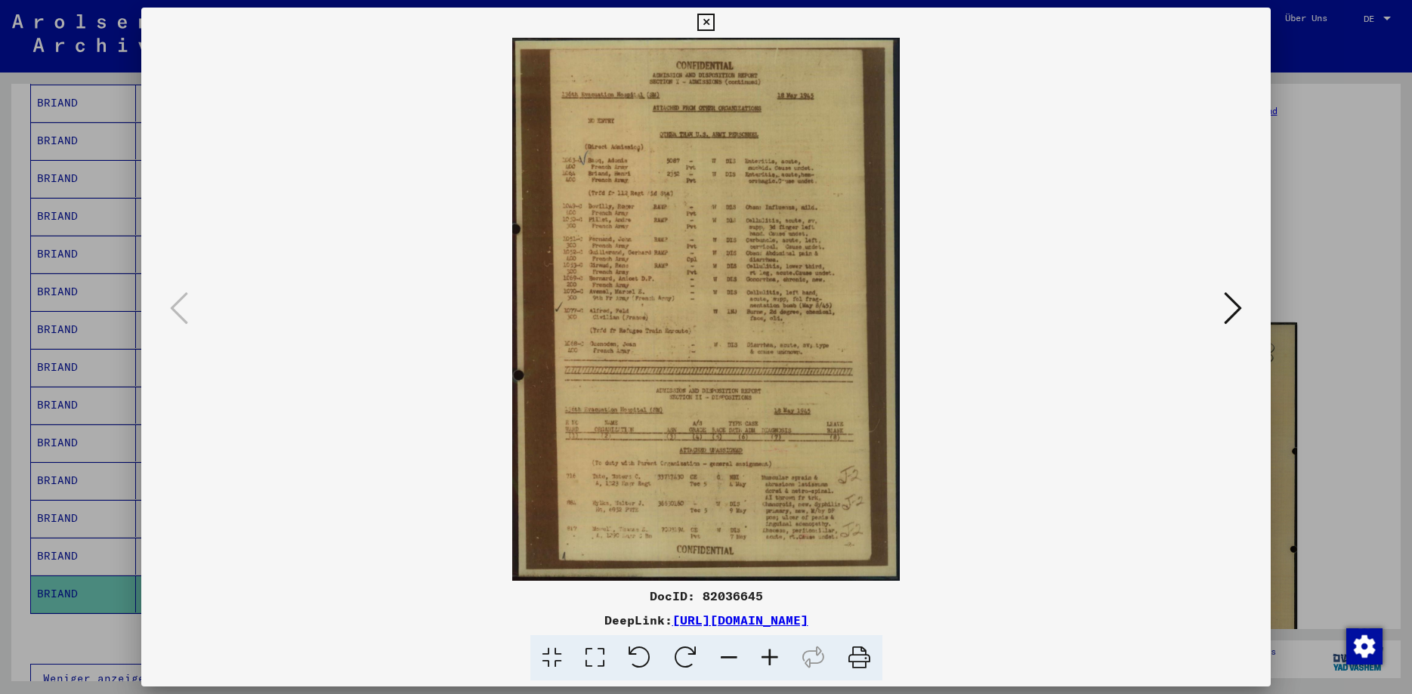
click at [765, 663] on icon at bounding box center [769, 658] width 41 height 46
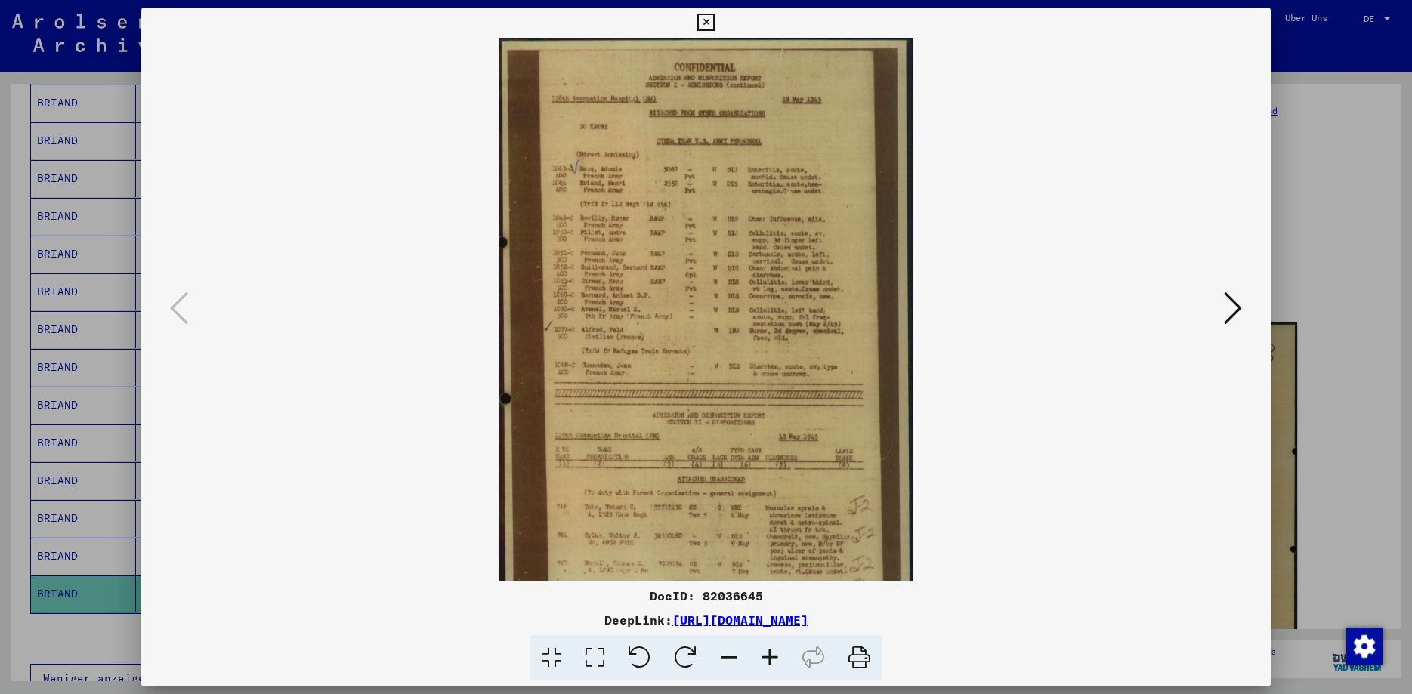
click at [766, 663] on icon at bounding box center [769, 658] width 41 height 46
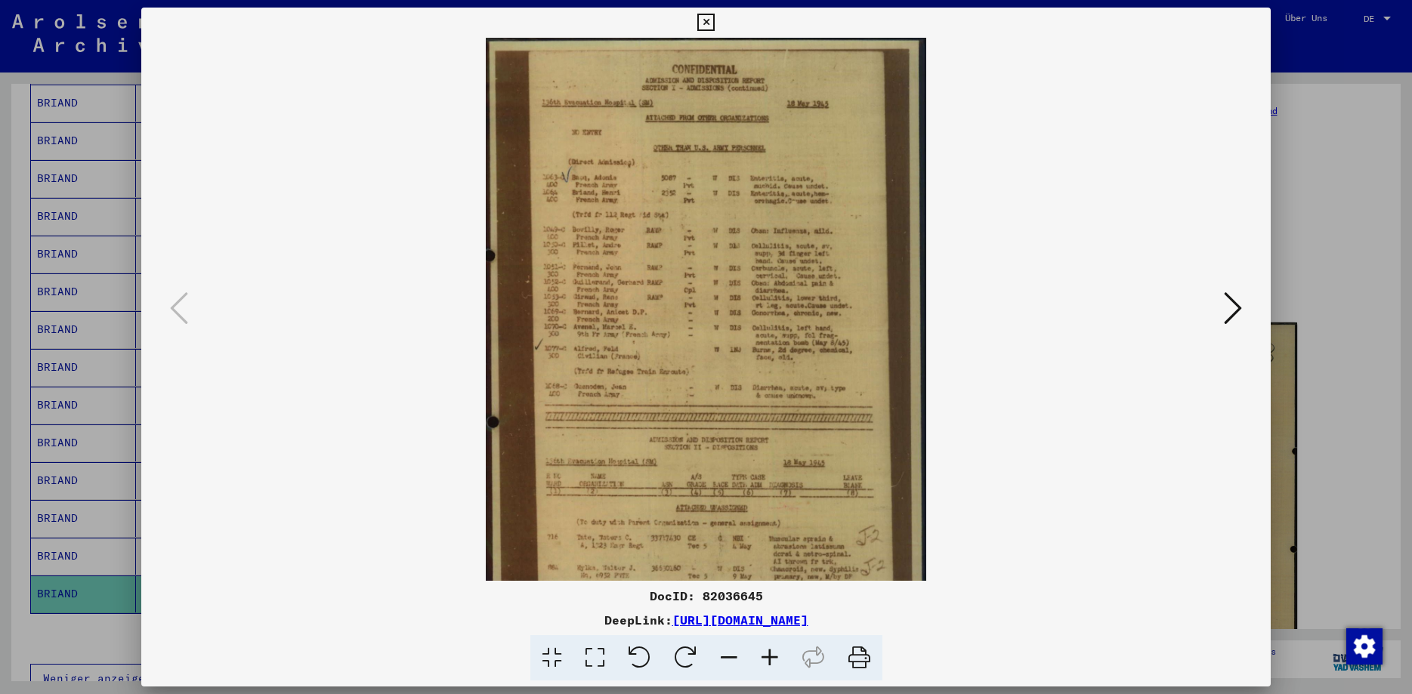
click at [767, 663] on icon at bounding box center [769, 658] width 41 height 46
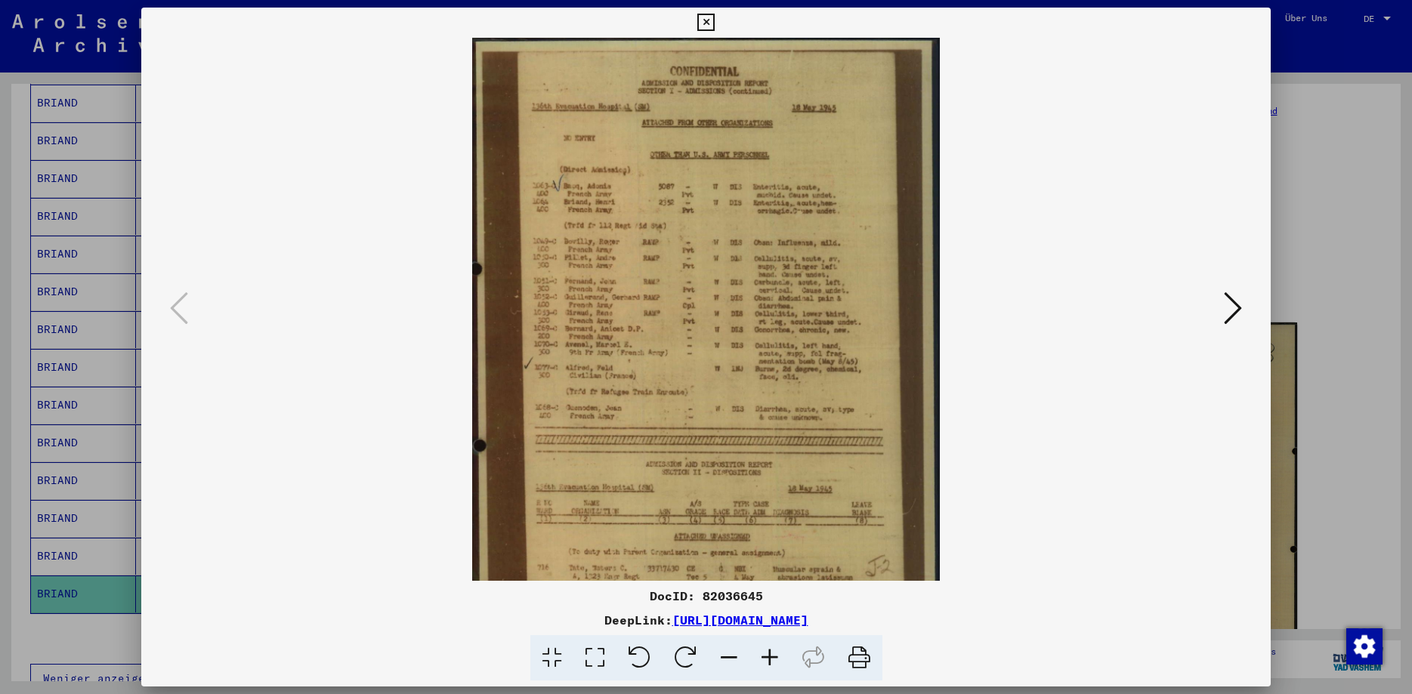
click at [767, 663] on icon at bounding box center [769, 658] width 41 height 46
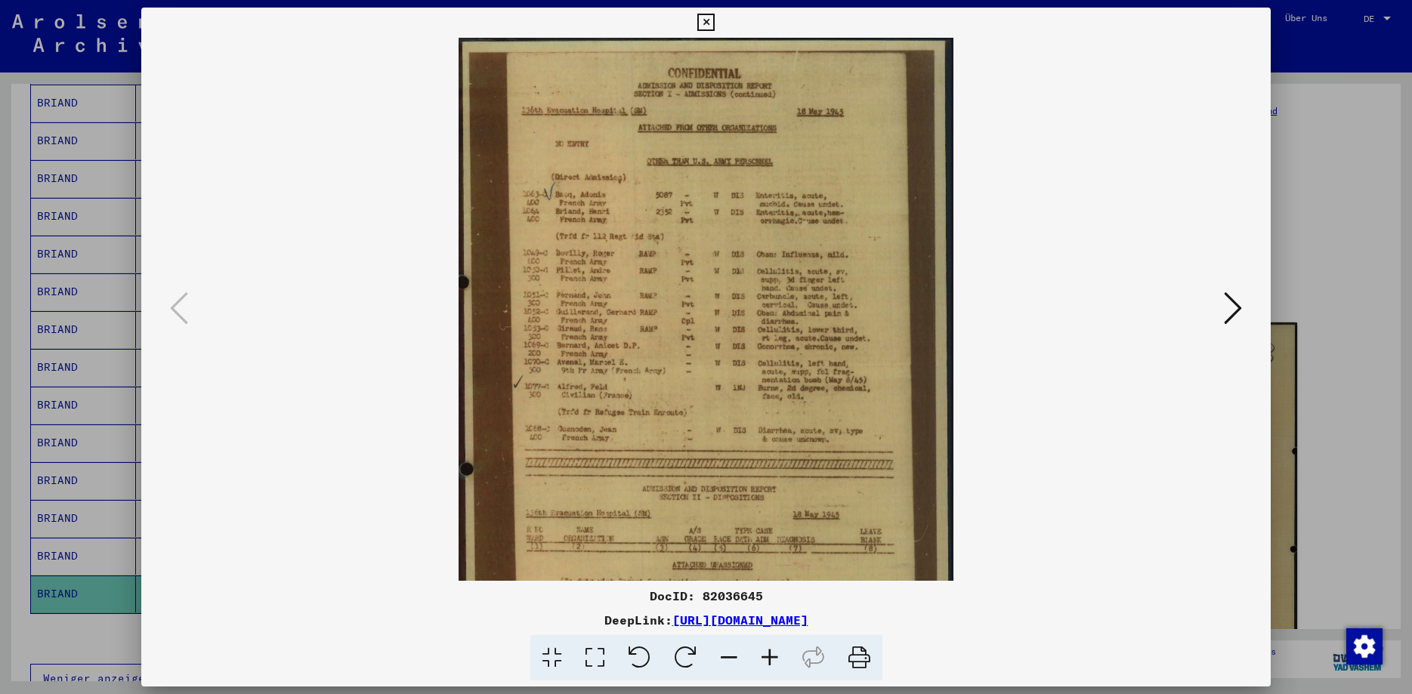
click at [767, 663] on icon at bounding box center [769, 658] width 41 height 46
click at [767, 665] on icon at bounding box center [769, 658] width 41 height 46
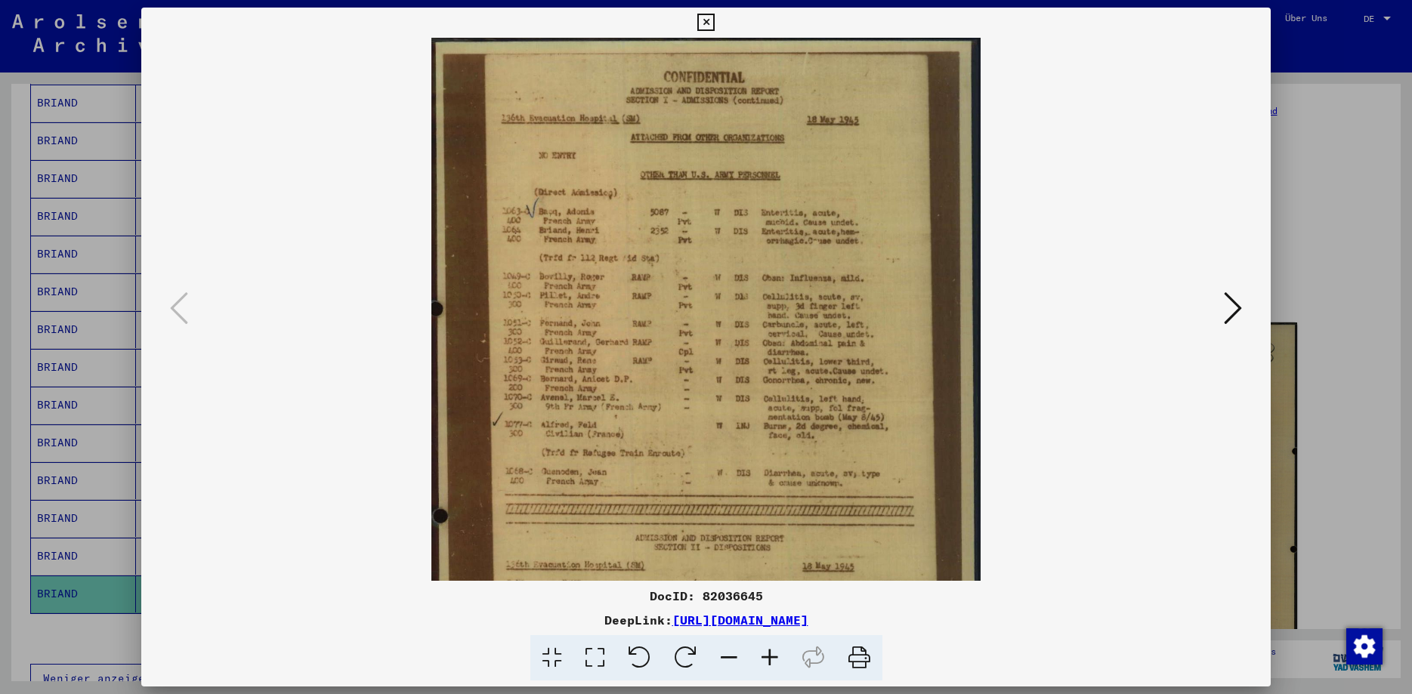
click at [767, 665] on icon at bounding box center [769, 658] width 41 height 46
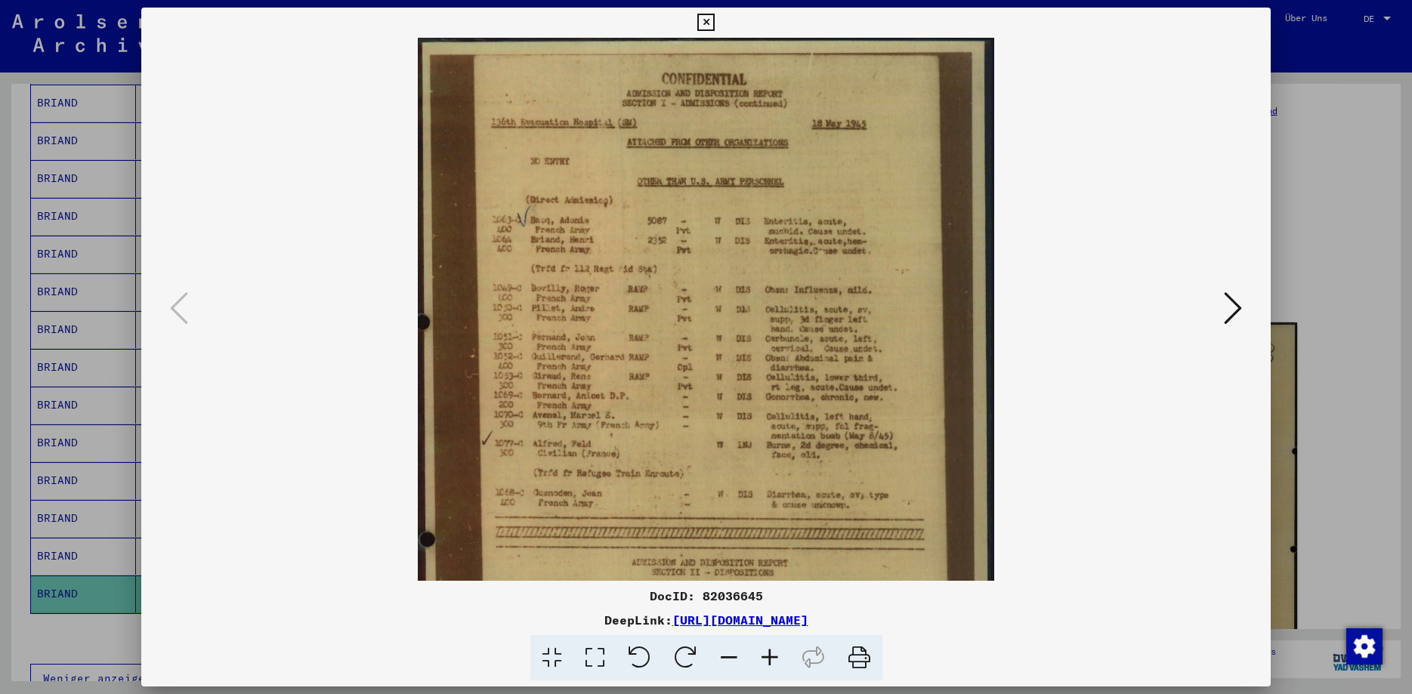
click at [767, 665] on icon at bounding box center [769, 658] width 41 height 46
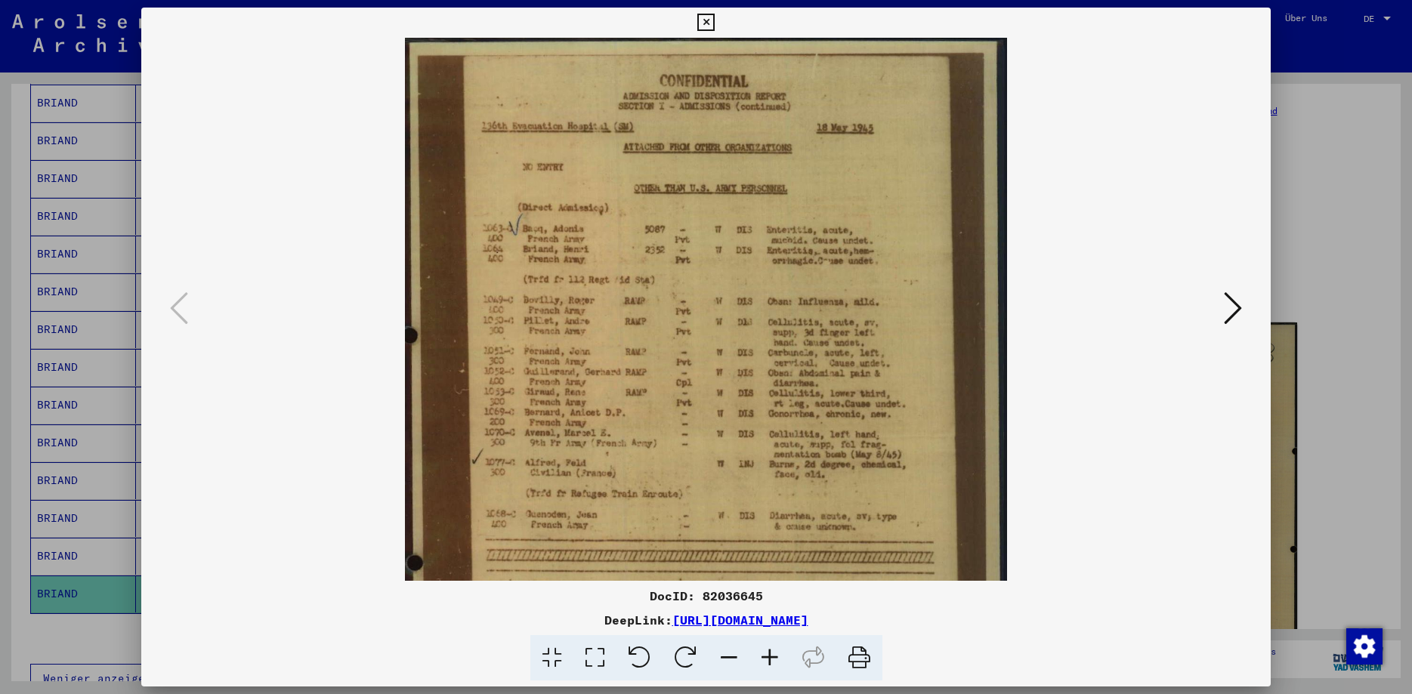
click at [767, 665] on icon at bounding box center [769, 658] width 41 height 46
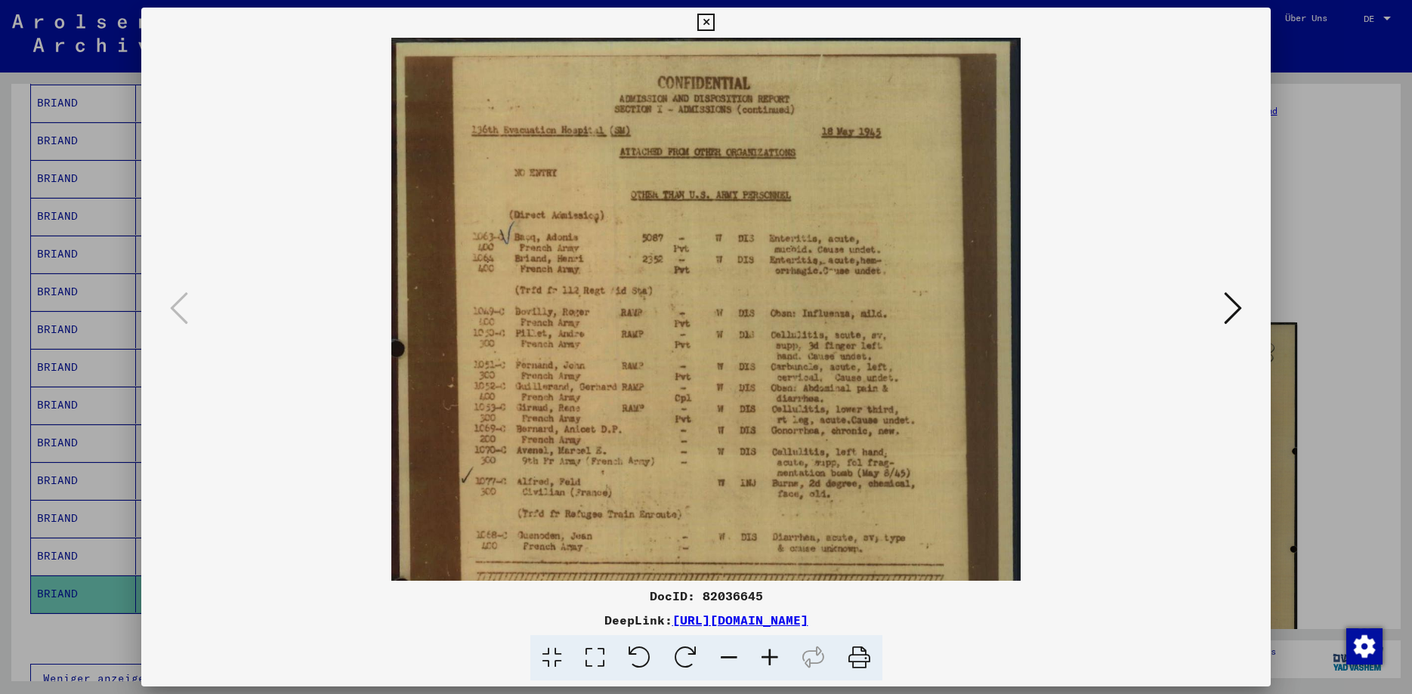
click at [768, 665] on icon at bounding box center [769, 658] width 41 height 46
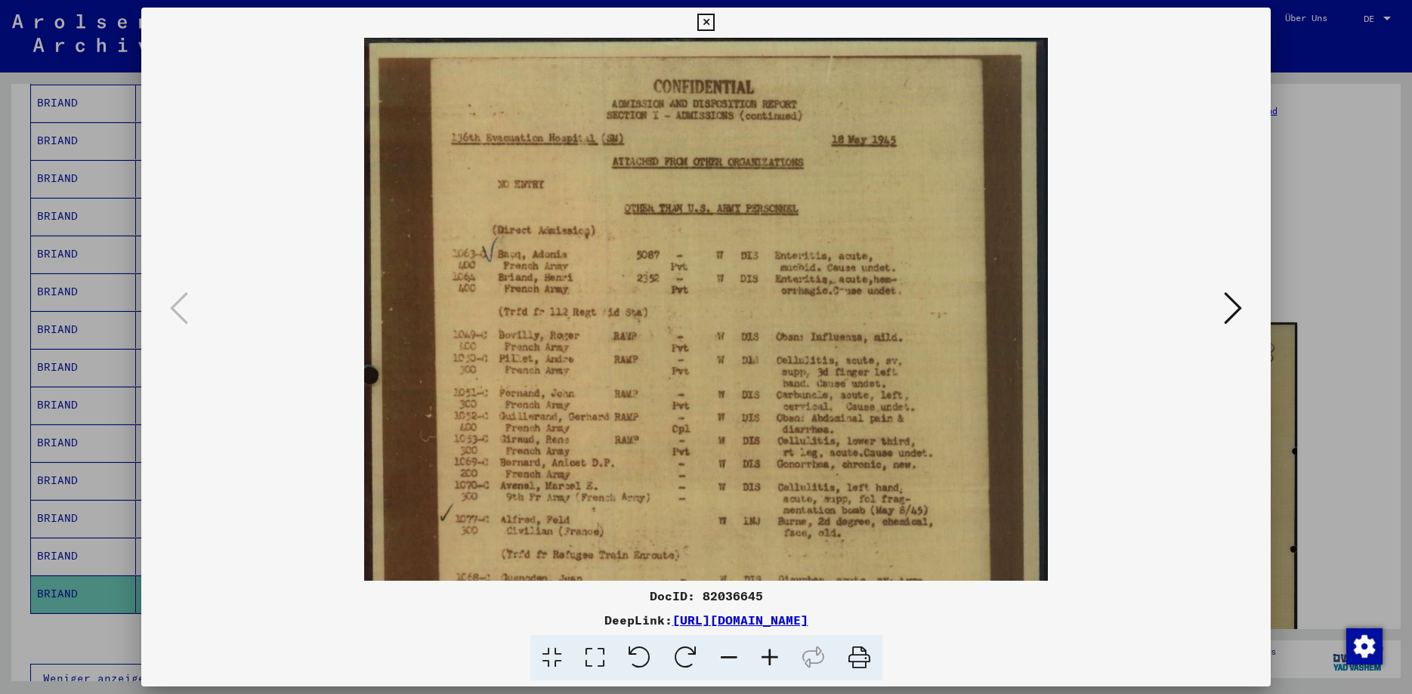
click at [844, 286] on img at bounding box center [706, 517] width 684 height 958
click at [642, 280] on img at bounding box center [706, 517] width 684 height 958
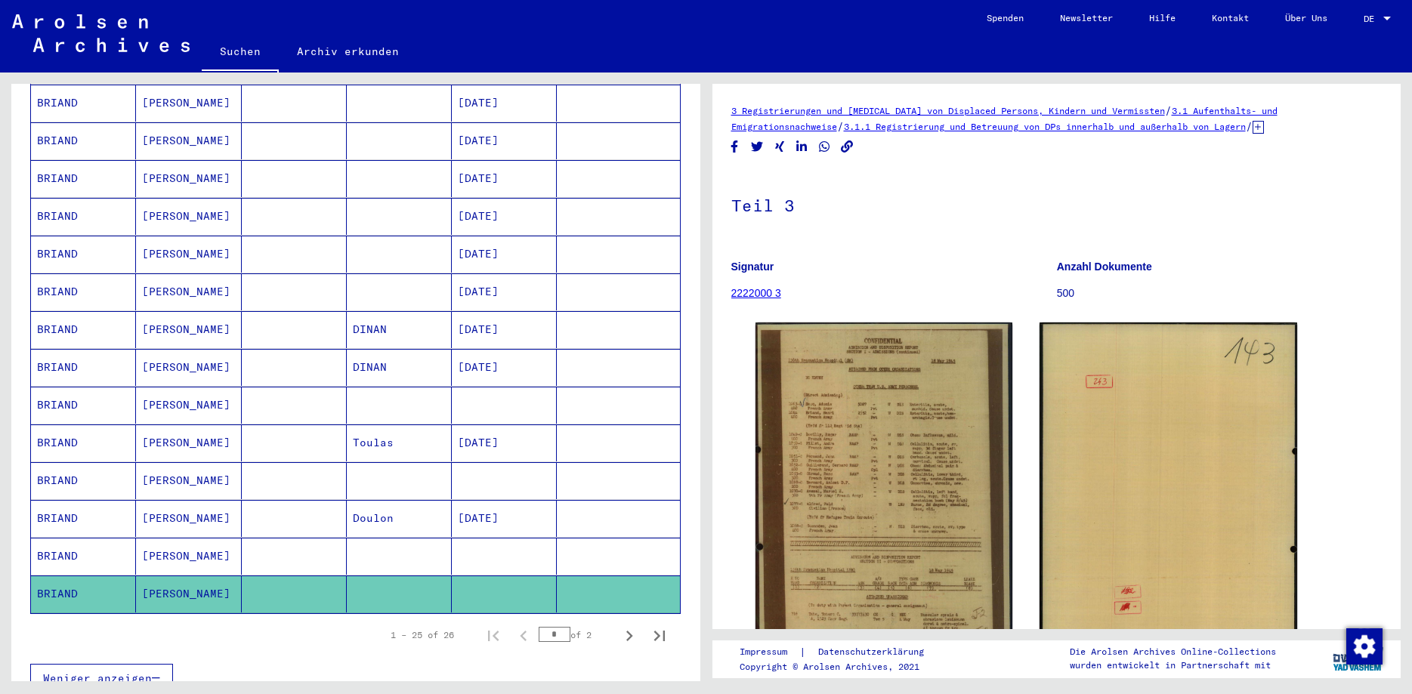
click at [165, 544] on mat-cell "[PERSON_NAME]" at bounding box center [188, 556] width 105 height 37
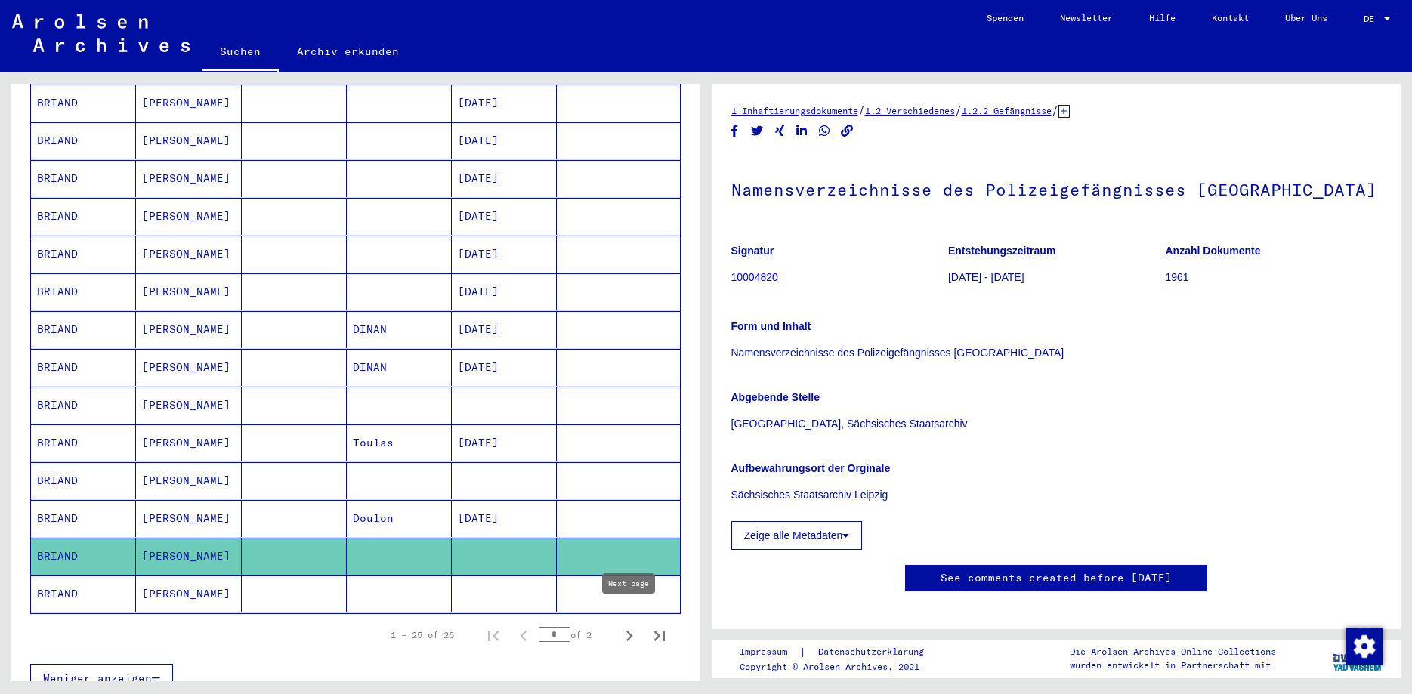
click at [622, 625] on icon "Next page" at bounding box center [629, 635] width 21 height 21
type input "*"
